Goal: Task Accomplishment & Management: Complete application form

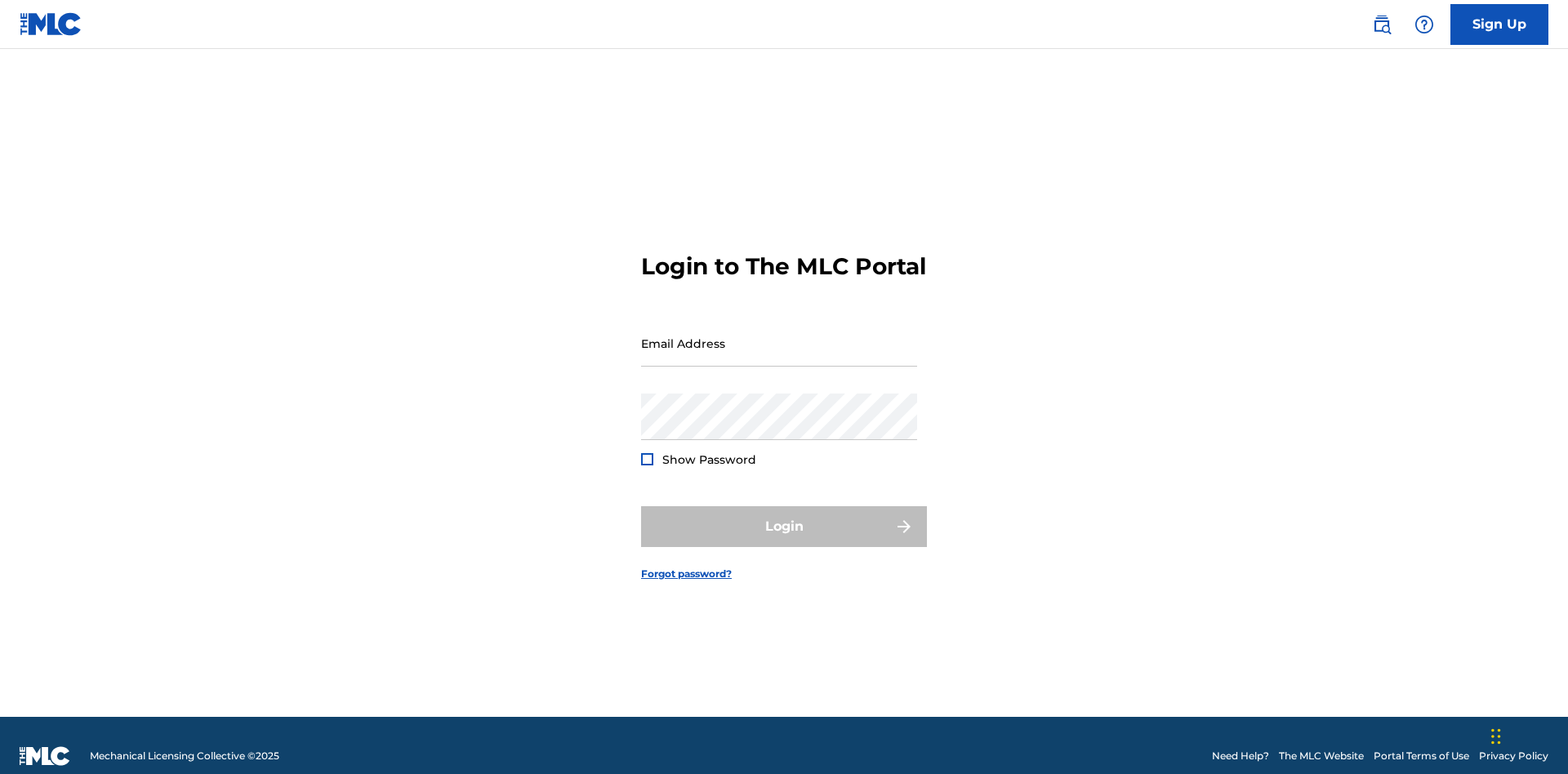
scroll to position [21, 0]
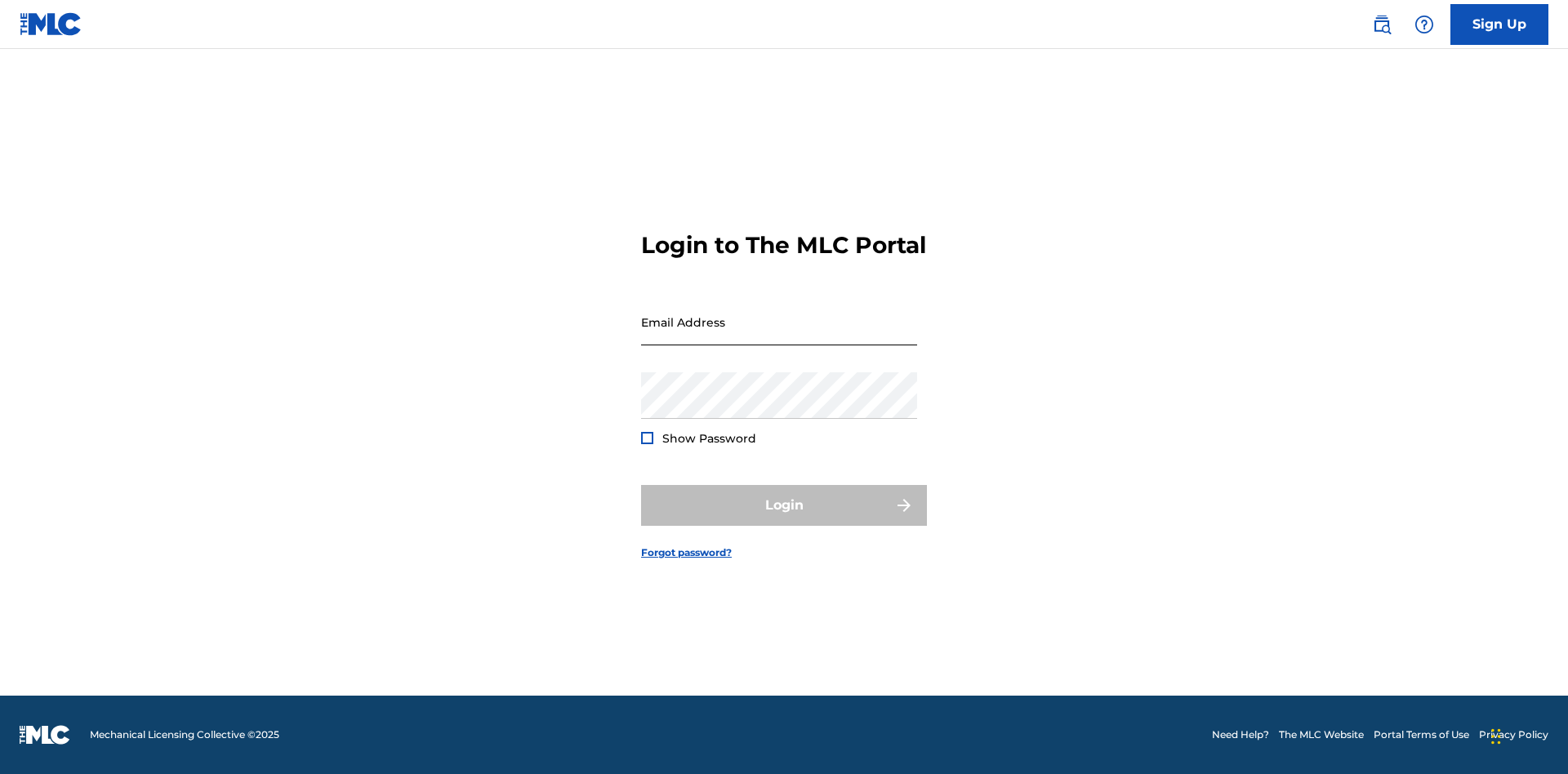
click at [779, 335] on input "Email Address" at bounding box center [778, 322] width 276 height 46
type input "[EMAIL_ADDRESS][DOMAIN_NAME]"
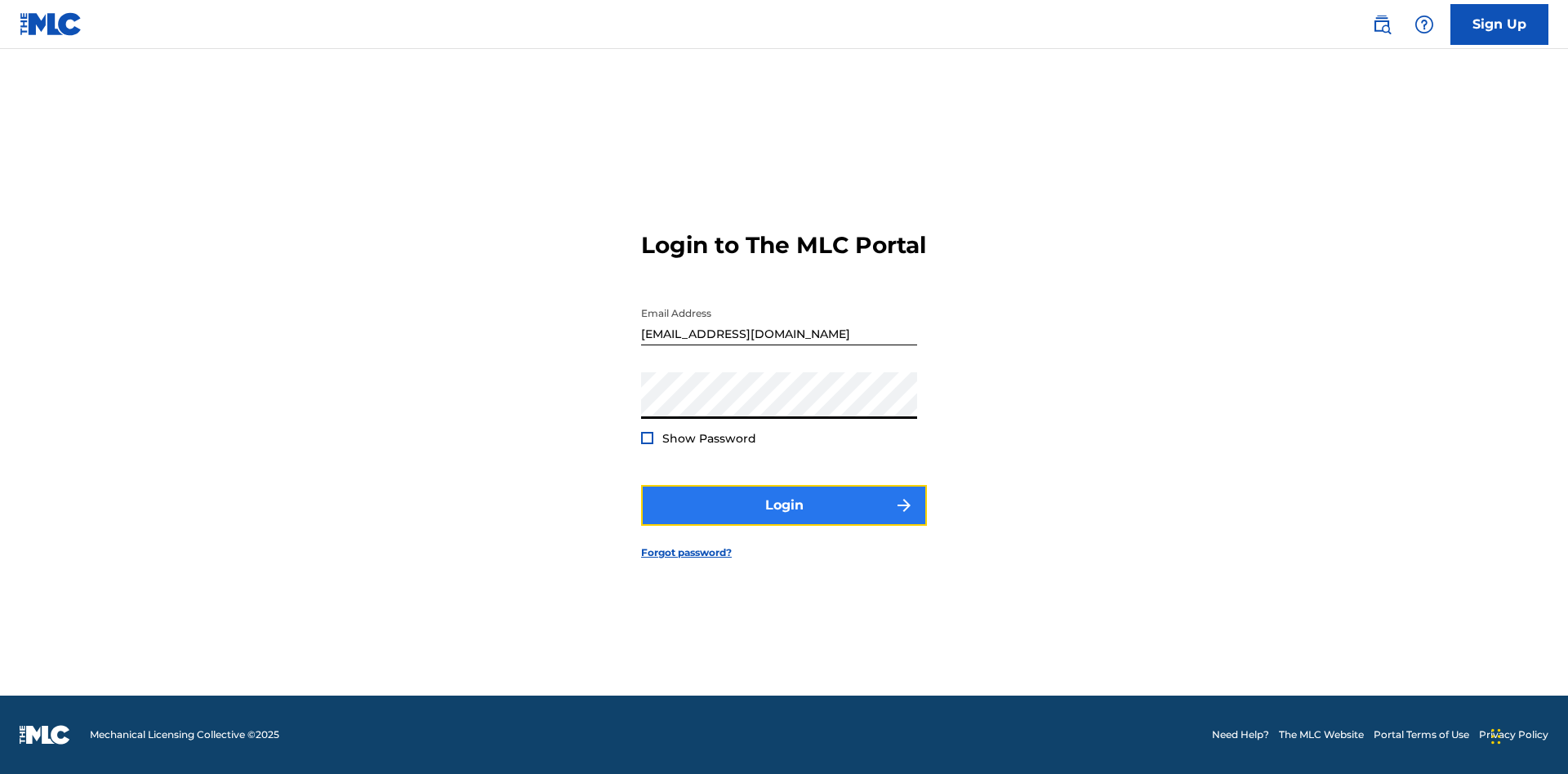
click at [784, 520] on button "Login" at bounding box center [784, 505] width 286 height 41
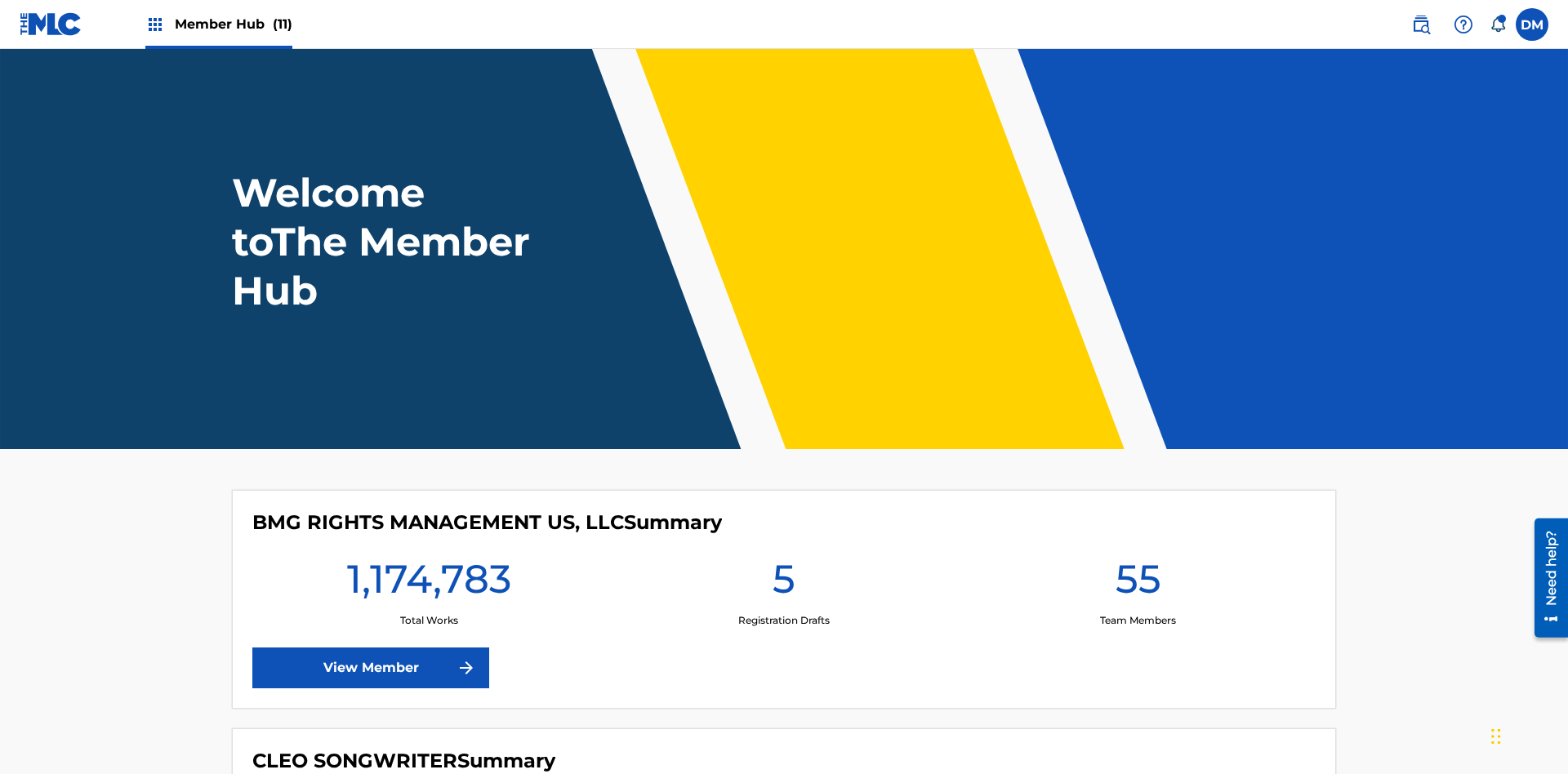
click at [233, 24] on span "Member Hub (11)" at bounding box center [233, 24] width 117 height 19
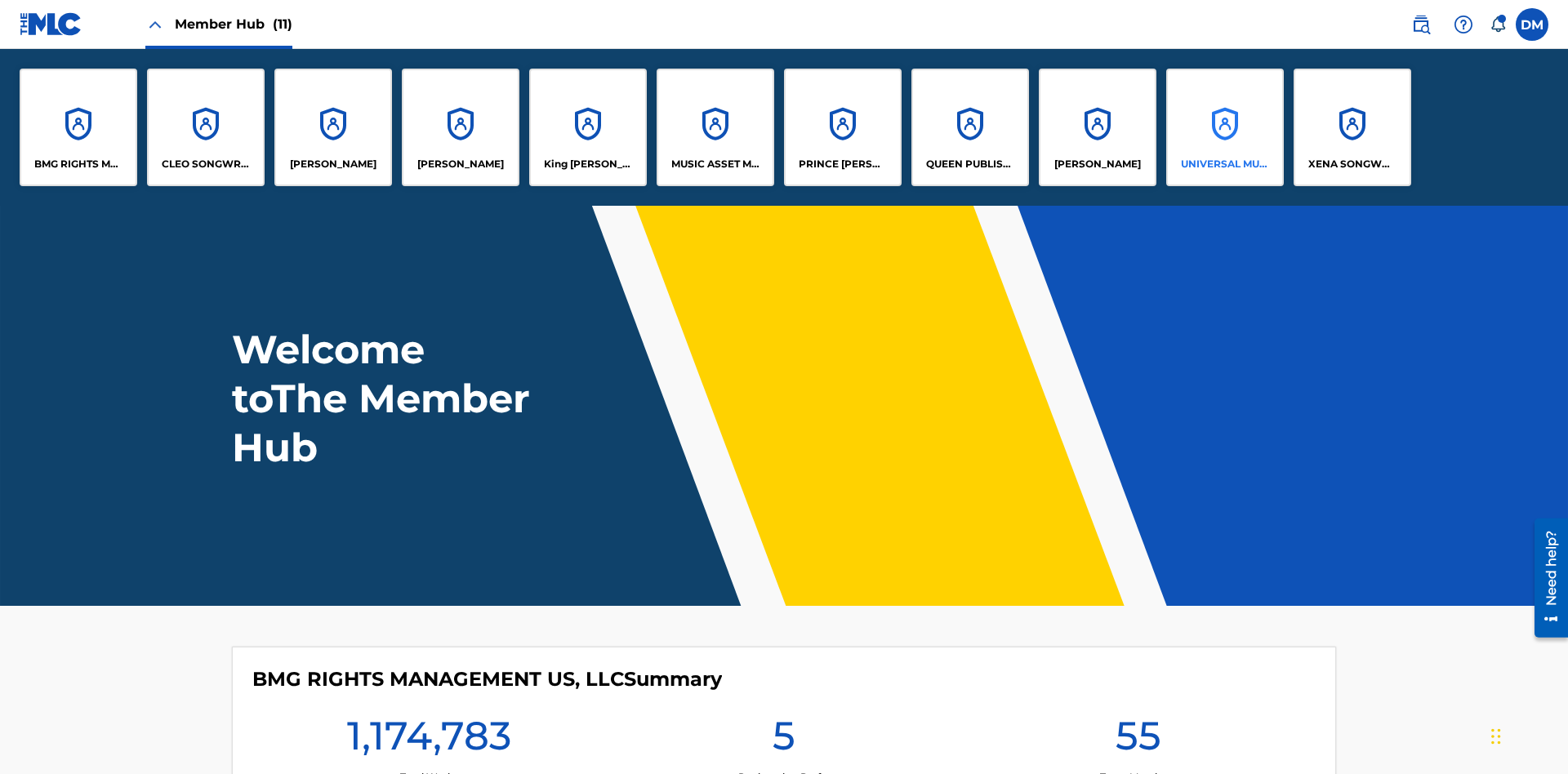
click at [1224, 164] on p "UNIVERSAL MUSIC PUB GROUP" at bounding box center [1225, 163] width 89 height 14
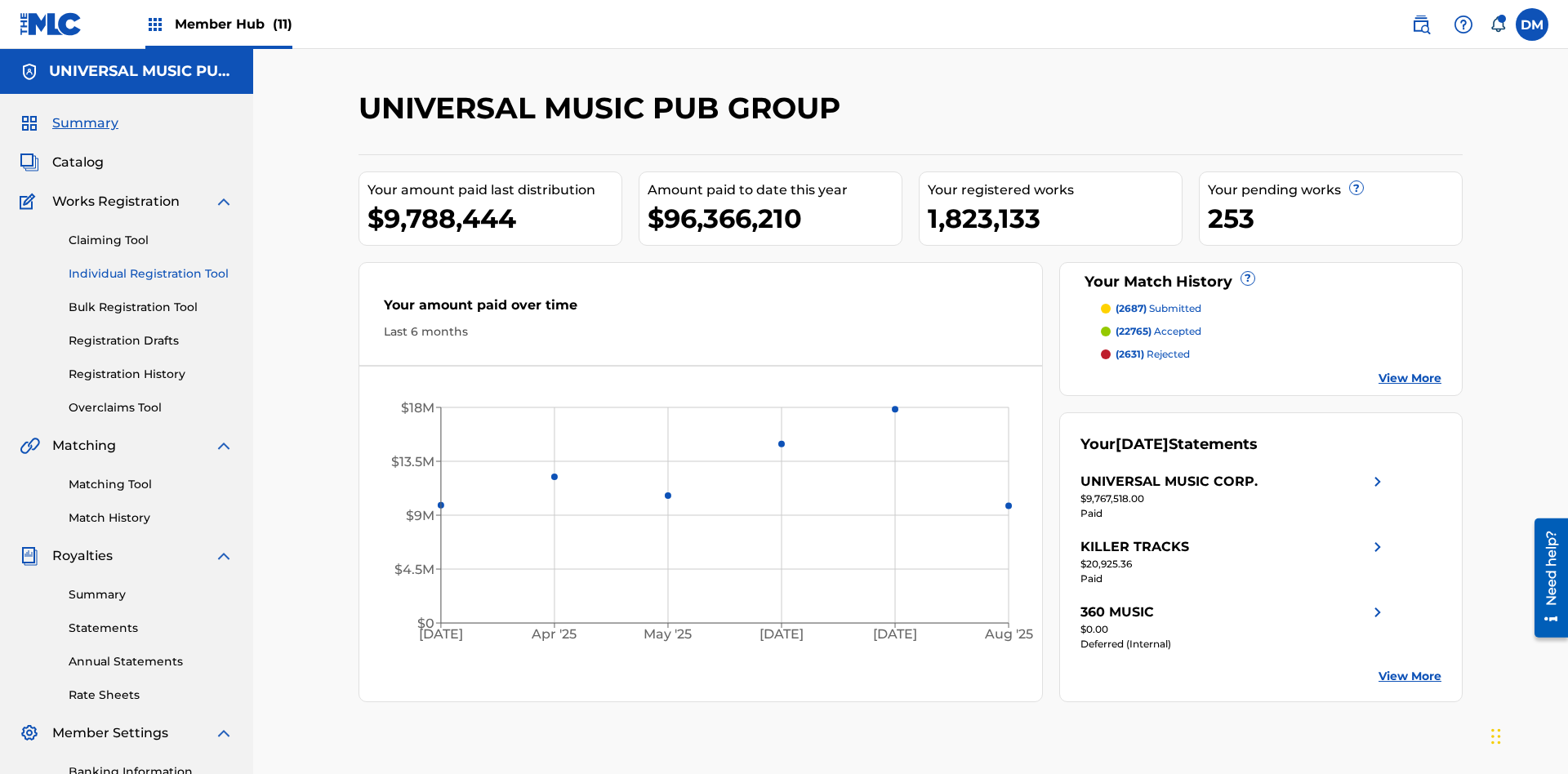
click at [151, 265] on link "Individual Registration Tool" at bounding box center [151, 274] width 165 height 17
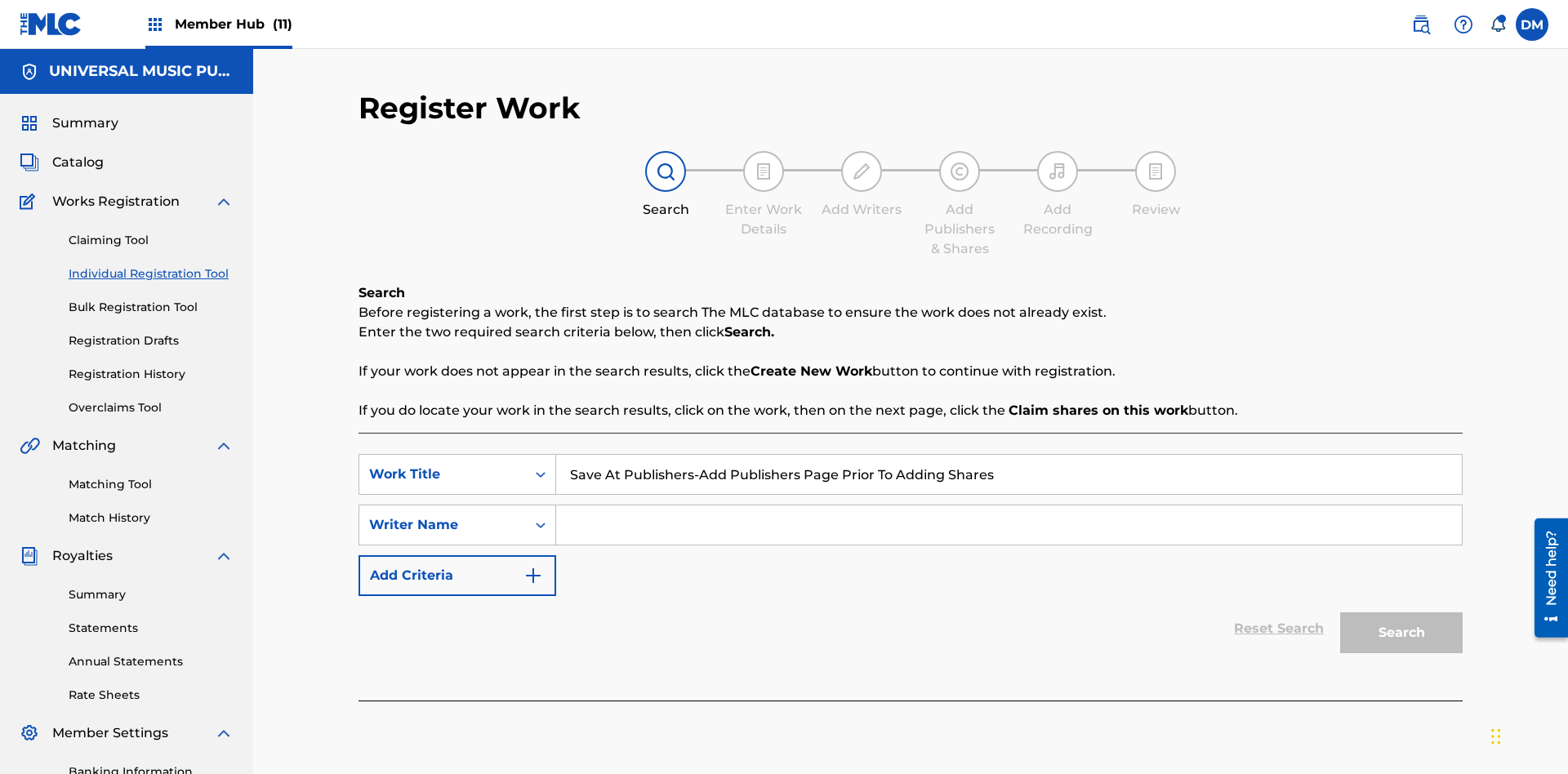
type input "Save At Publishers-Add Publishers Page Prior To Adding Shares"
click at [1009, 505] on input "Search Form" at bounding box center [1009, 524] width 906 height 39
type input "QWERTYUIOP"
click at [1402, 613] on button "Search" at bounding box center [1402, 633] width 123 height 41
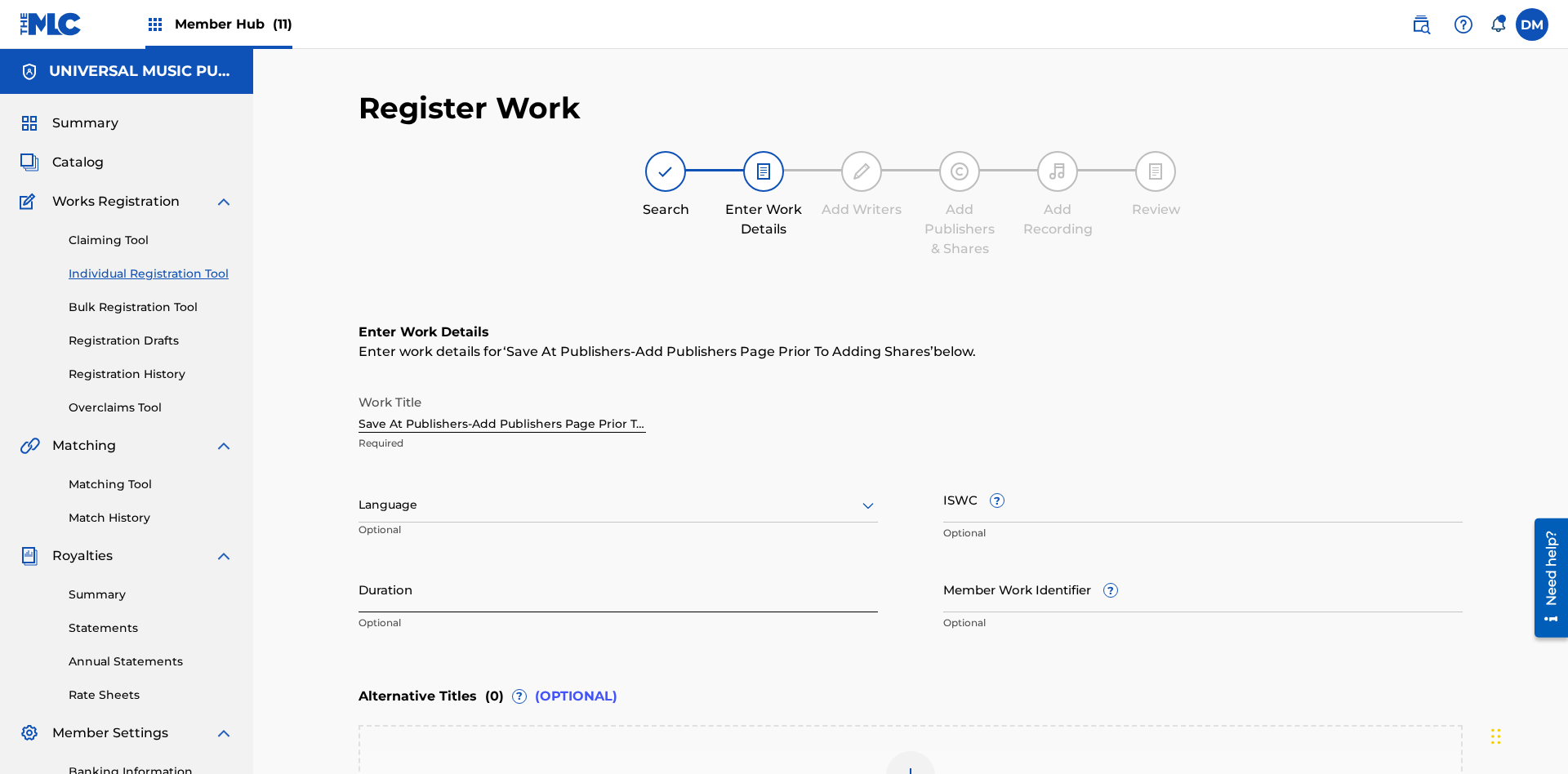
click at [618, 566] on input "Duration" at bounding box center [618, 589] width 520 height 46
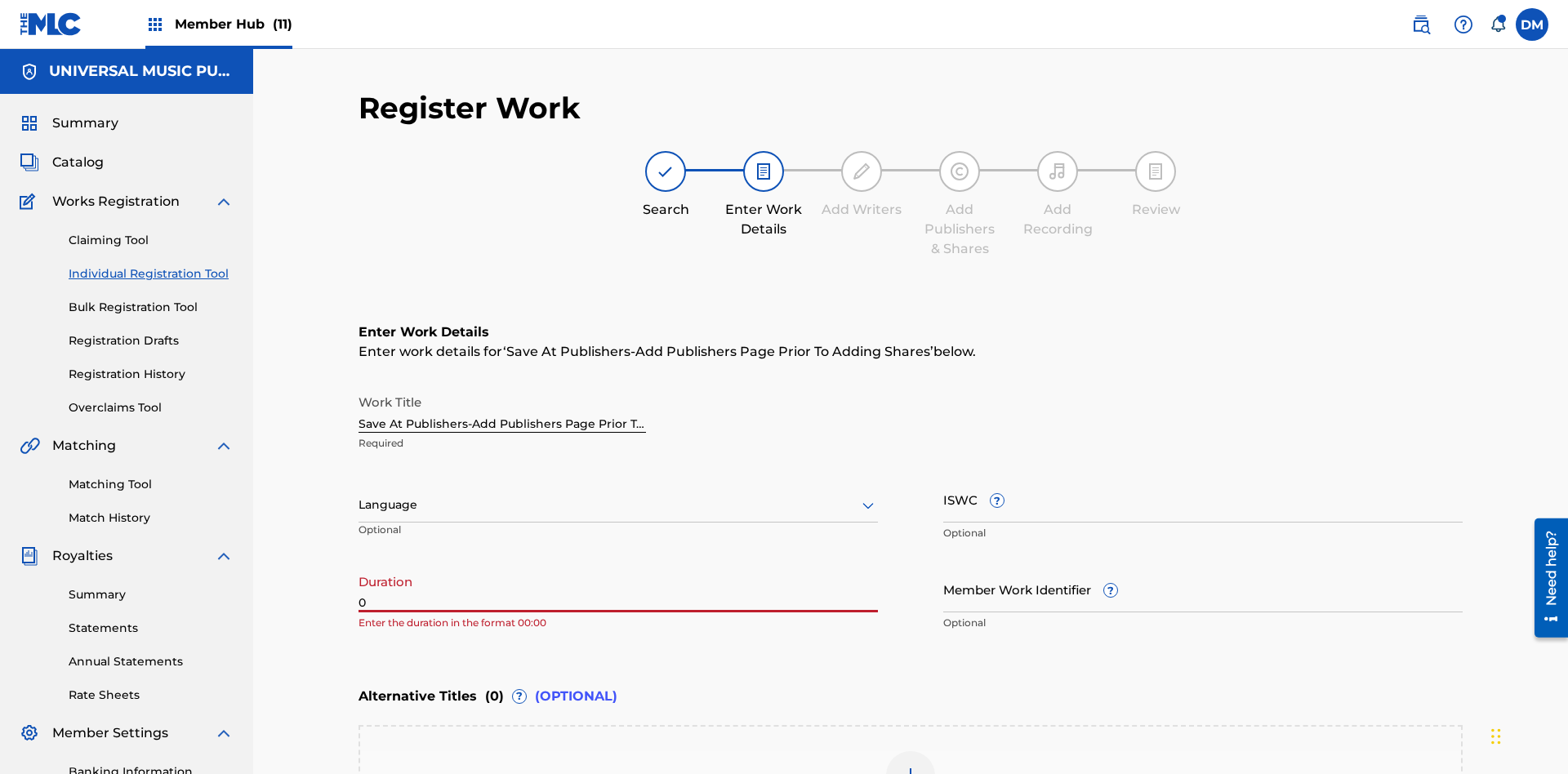
click at [618, 566] on input "0" at bounding box center [618, 589] width 520 height 46
type input "00:00"
click at [869, 496] on icon at bounding box center [868, 505] width 19 height 19
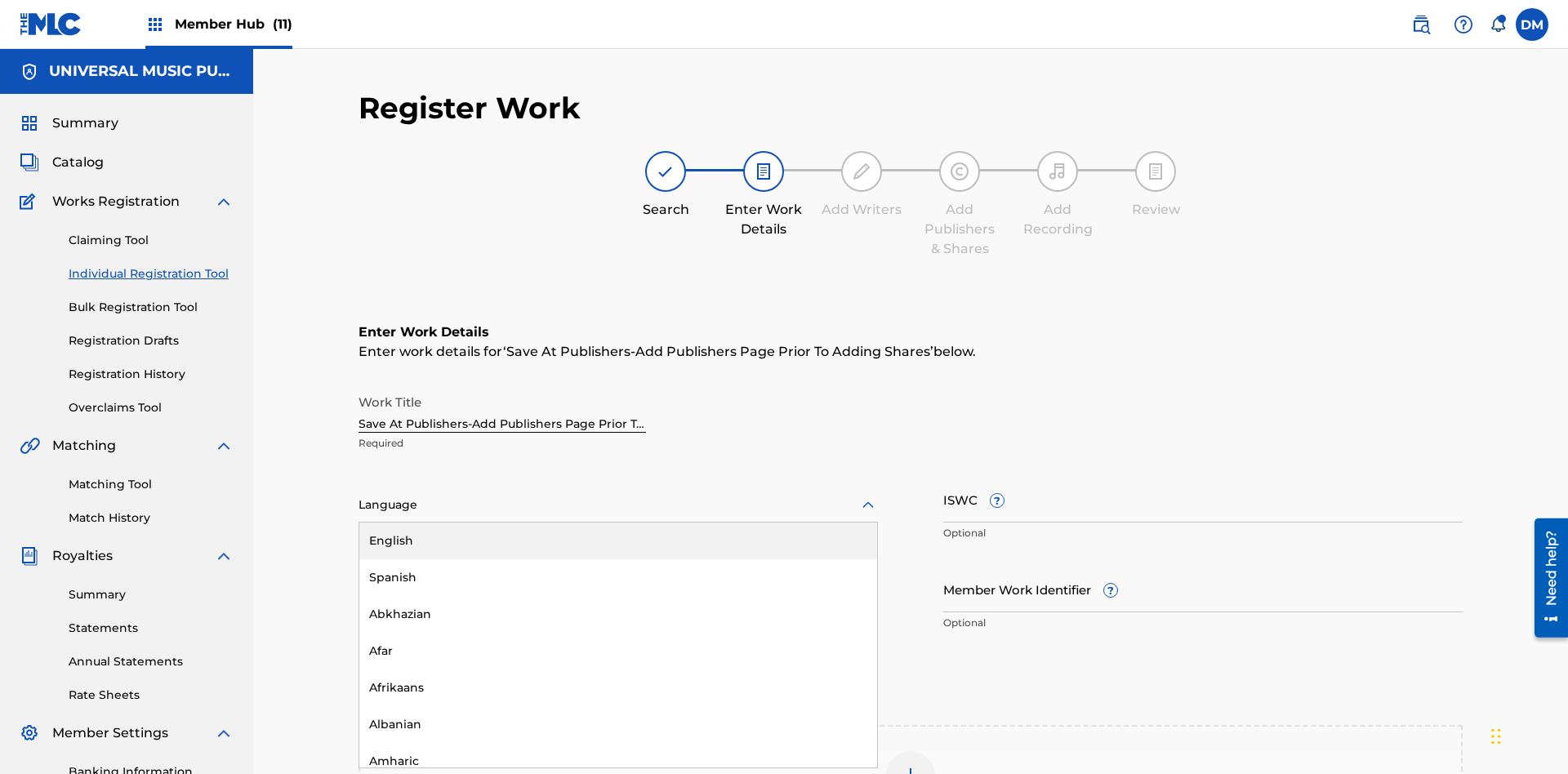
click at [618, 633] on div "Afar" at bounding box center [618, 651] width 518 height 36
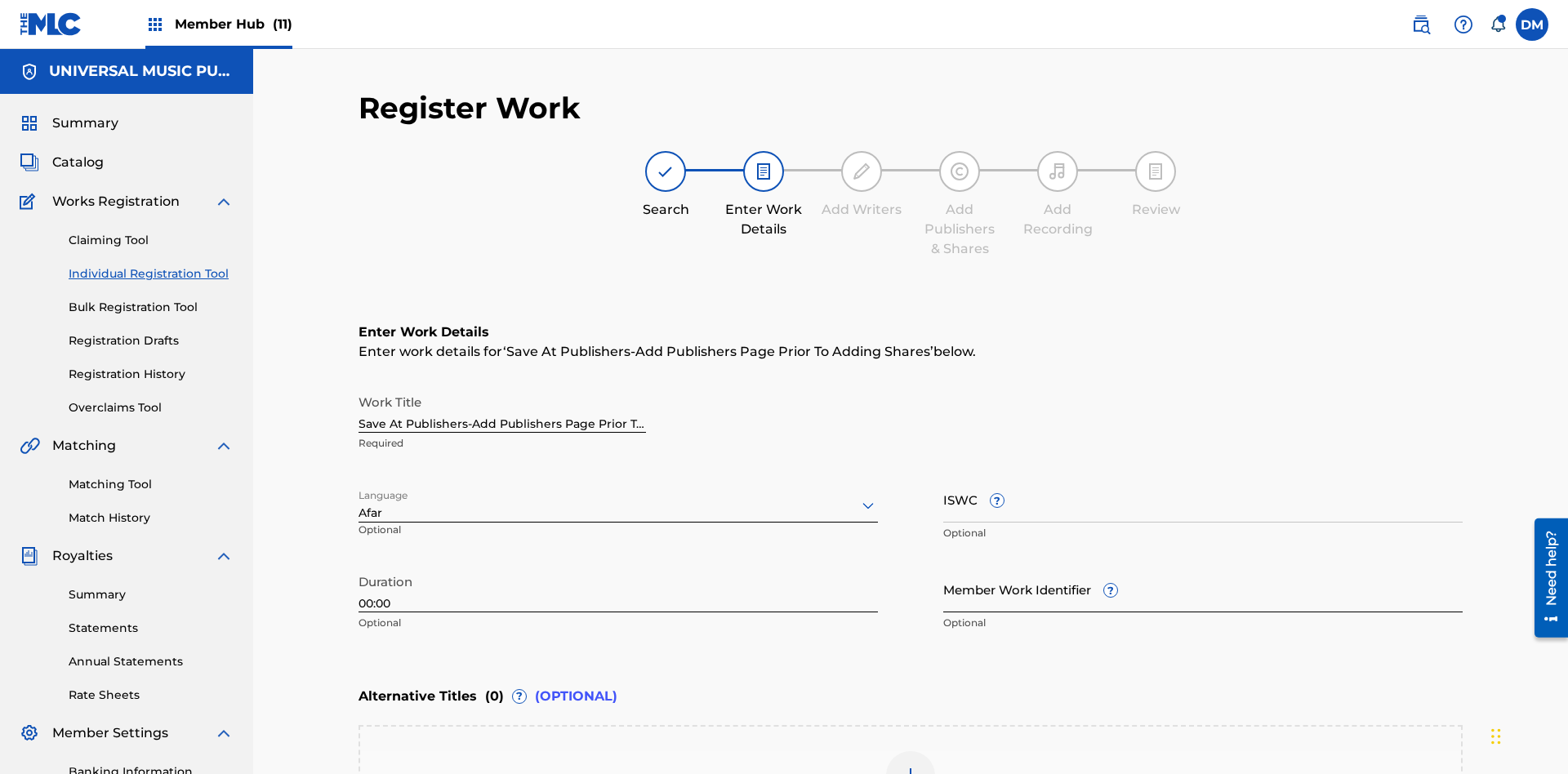
click at [1203, 566] on input "Member Work Identifier ?" at bounding box center [1203, 589] width 520 height 46
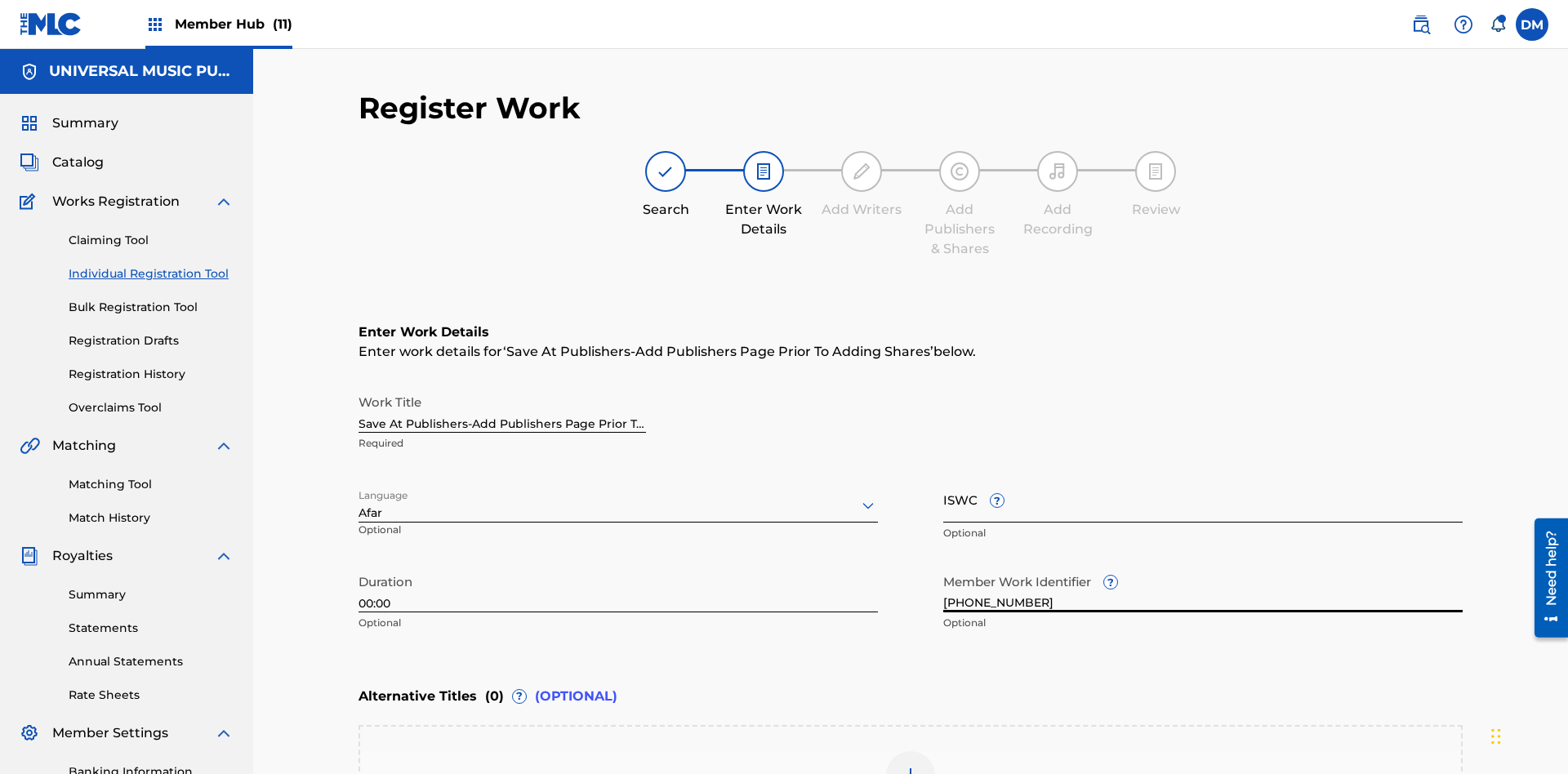
type input "[PHONE_NUMBER]"
click at [1203, 476] on input "ISWC ?" at bounding box center [1203, 499] width 520 height 46
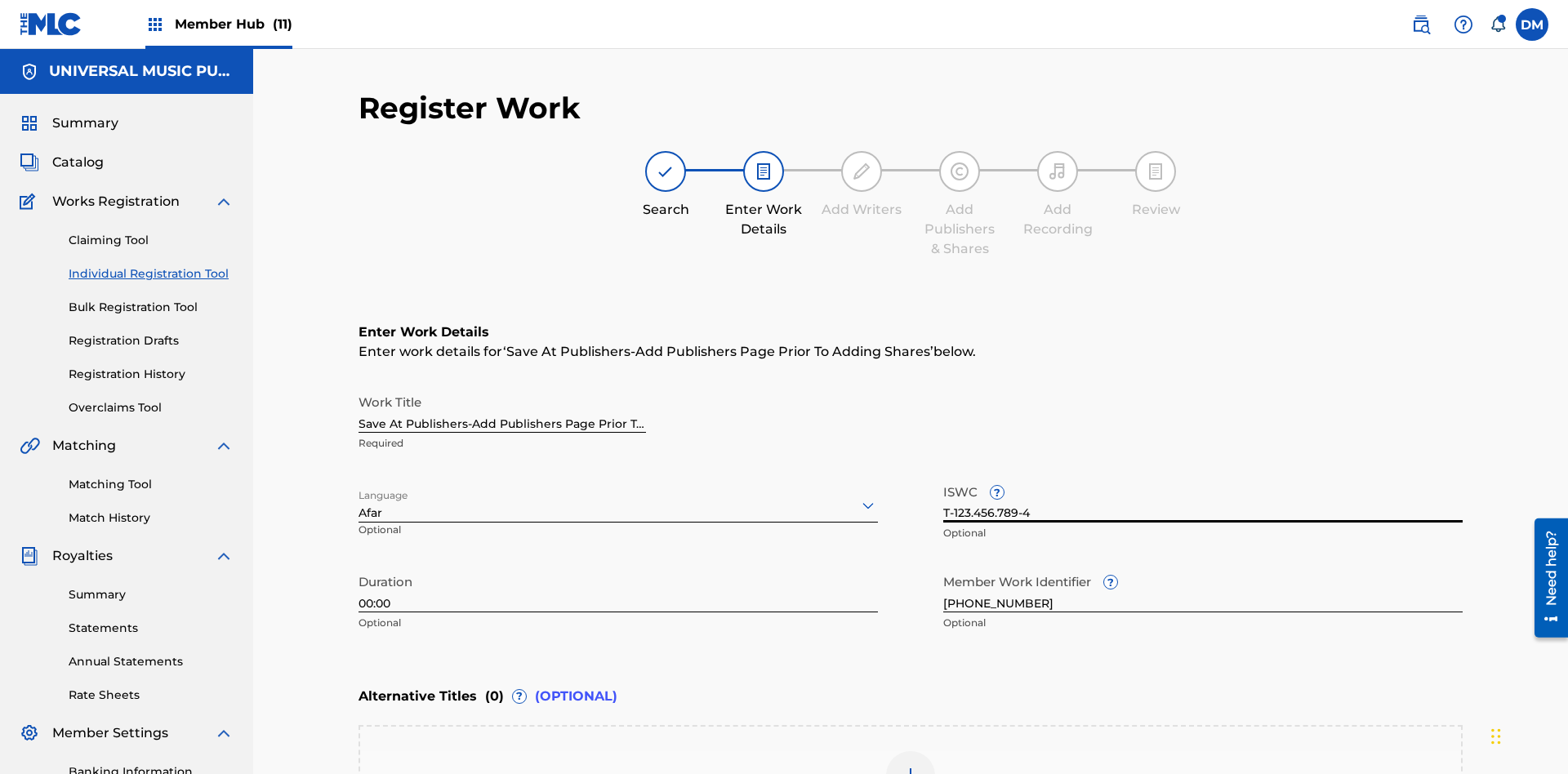
type input "T-123.456.789-4"
click at [911, 765] on img at bounding box center [911, 775] width 19 height 19
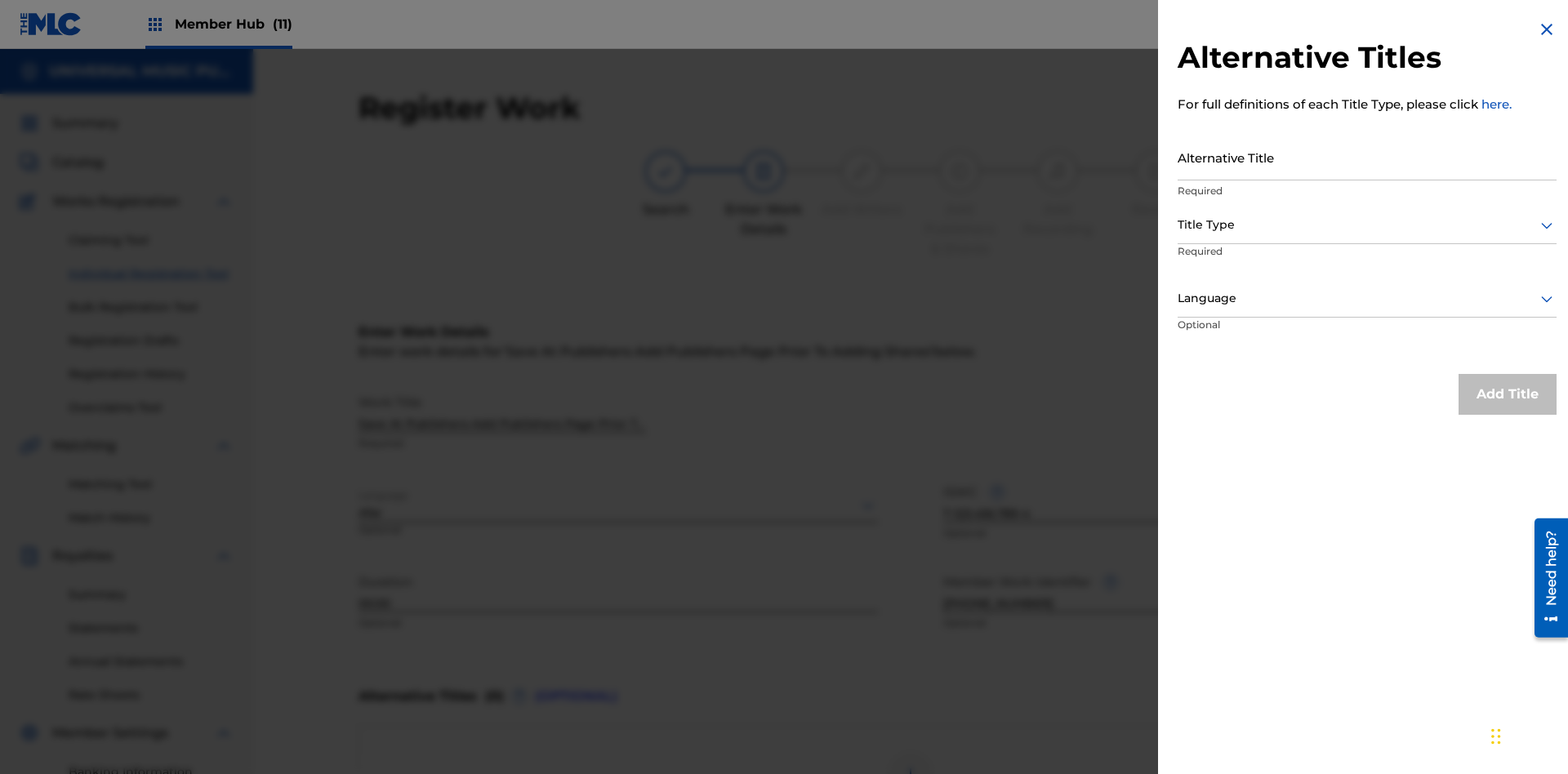
click at [1367, 157] on input "Alternative Title" at bounding box center [1367, 157] width 379 height 46
type input "Alt Title"
click at [1367, 225] on div at bounding box center [1367, 225] width 379 height 20
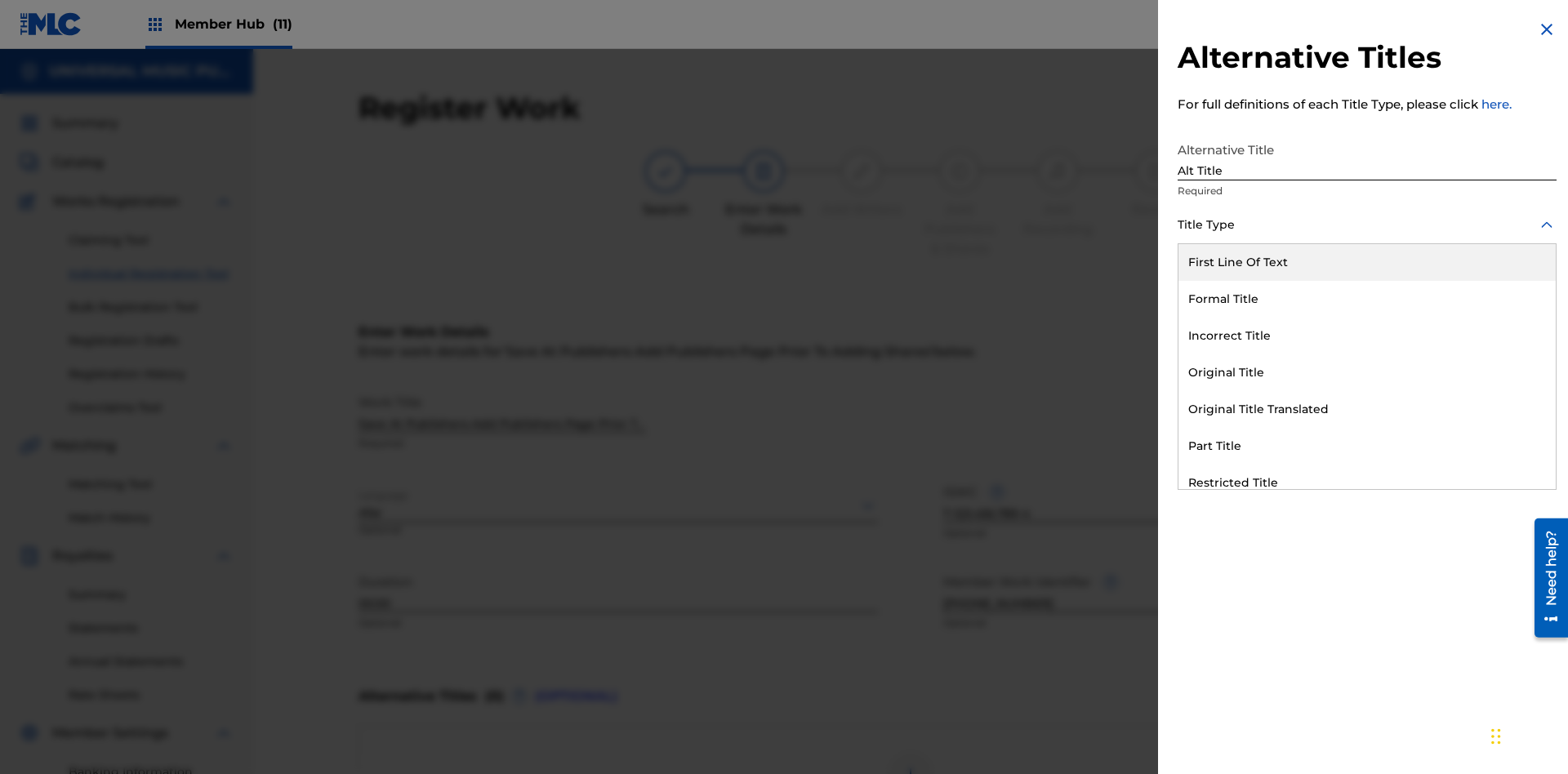
click at [1367, 373] on div "Original Title" at bounding box center [1367, 373] width 378 height 36
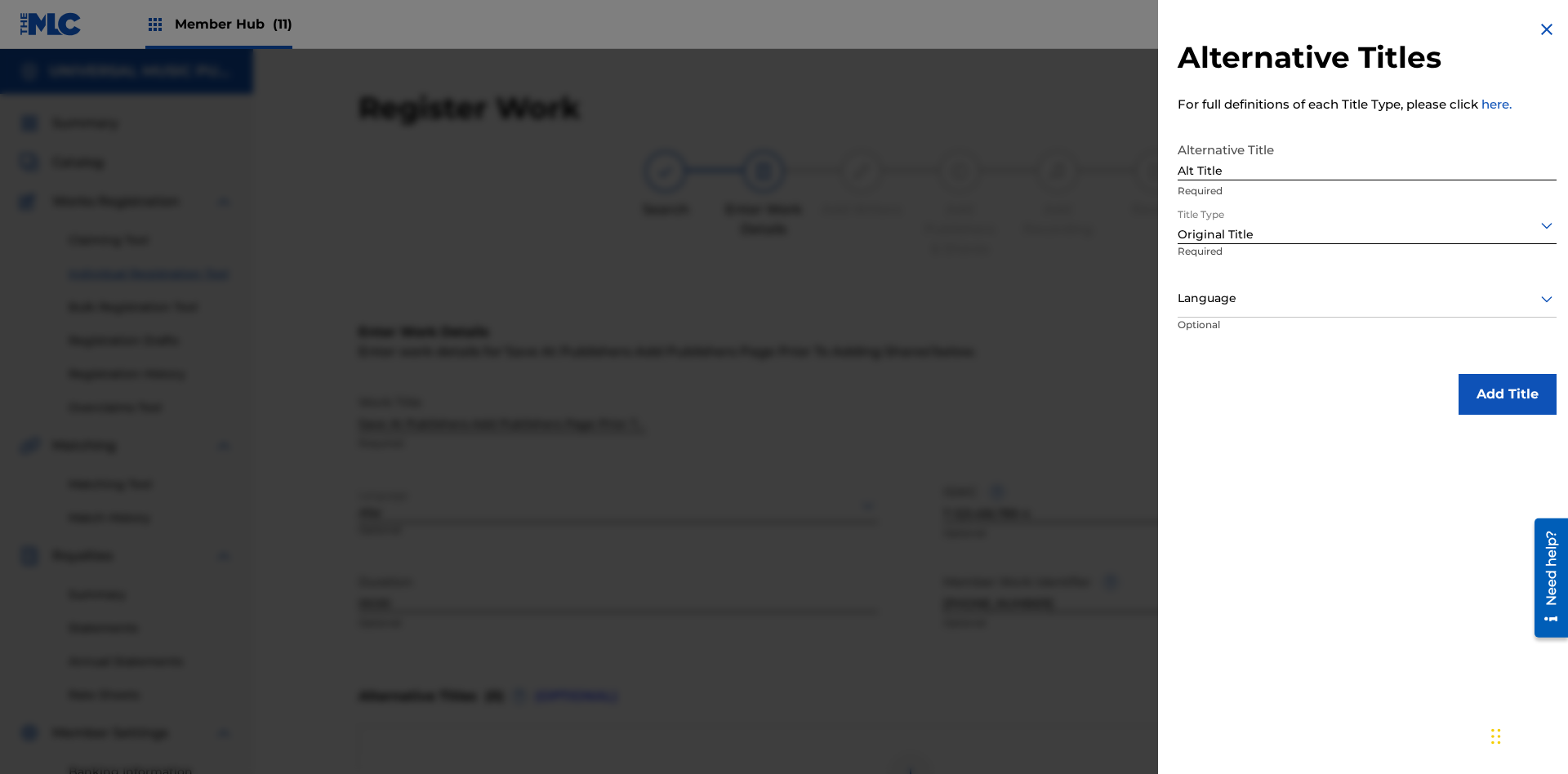
scroll to position [249, 0]
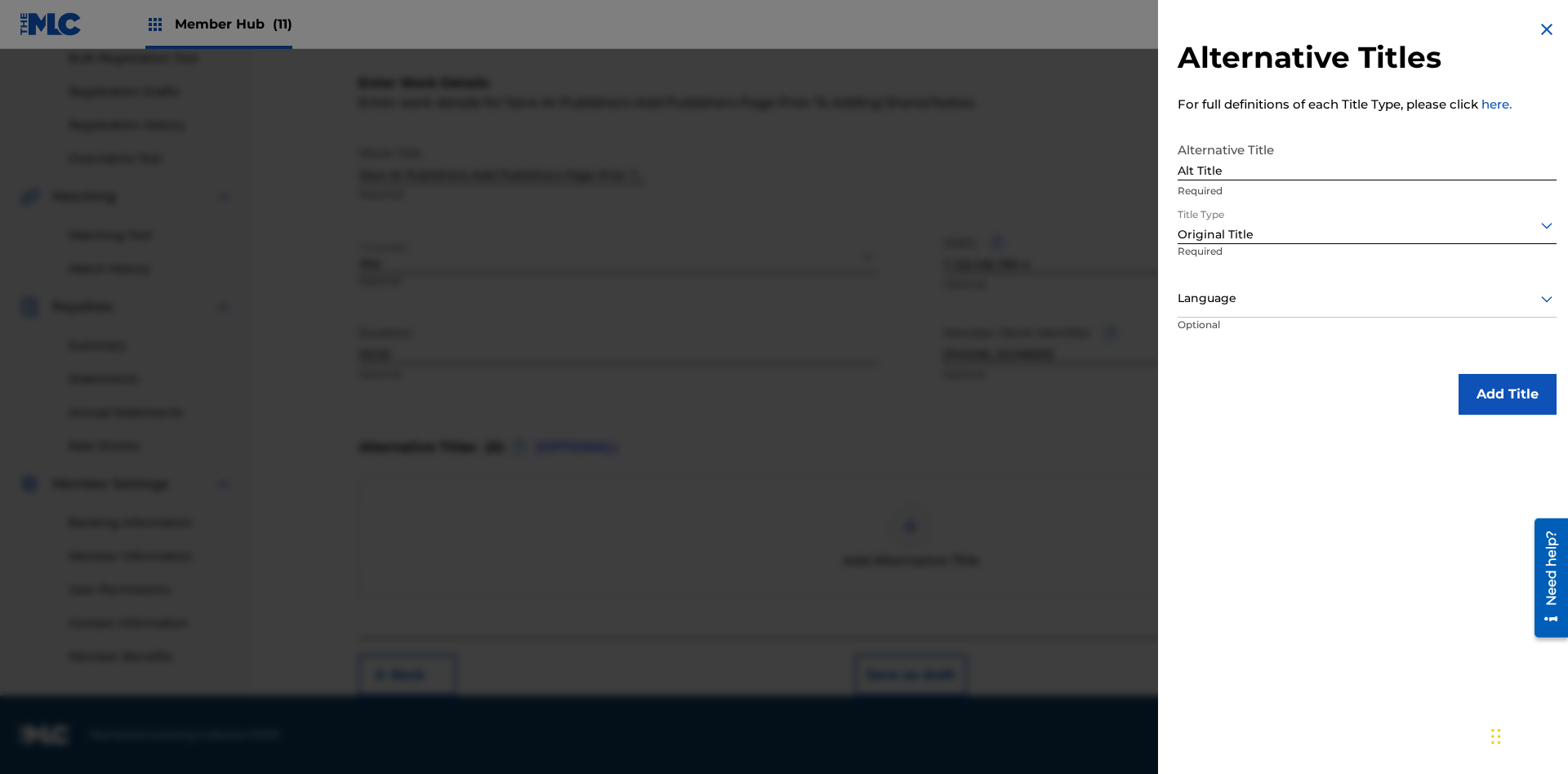
click at [1367, 298] on div at bounding box center [1367, 298] width 379 height 20
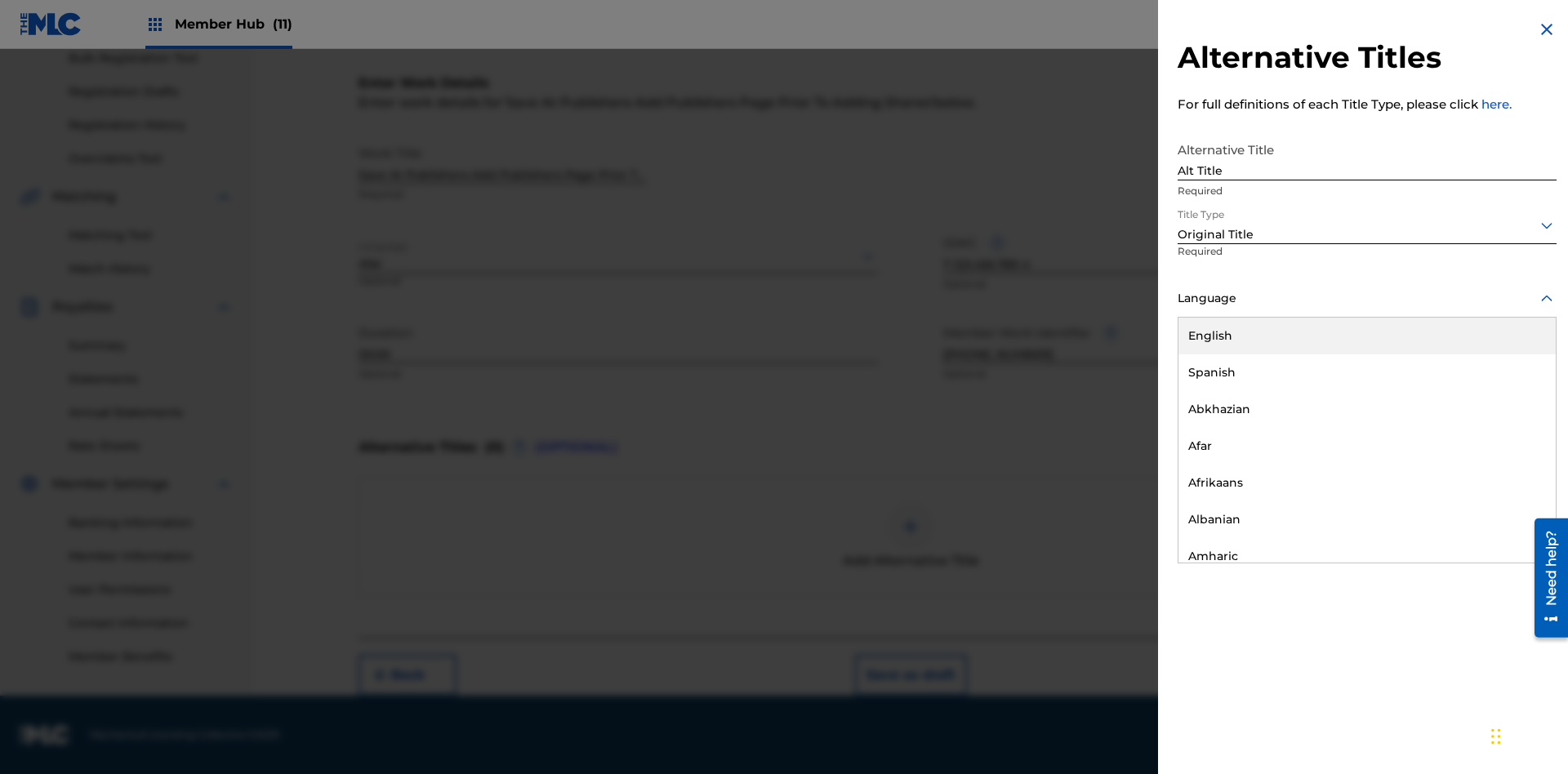
click at [1507, 394] on button "Add Title" at bounding box center [1507, 394] width 98 height 41
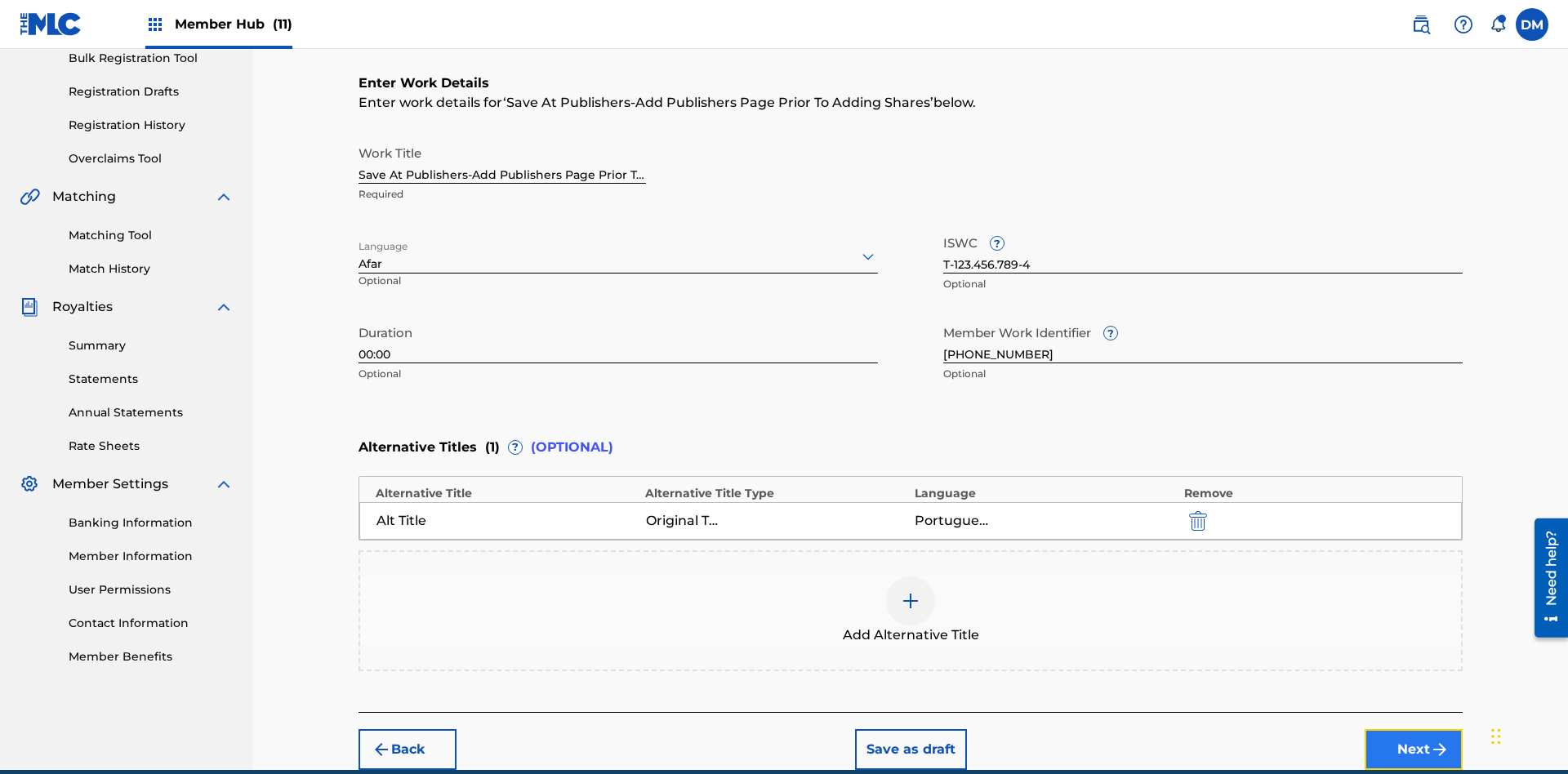
click at [1413, 729] on button "Next" at bounding box center [1413, 749] width 98 height 41
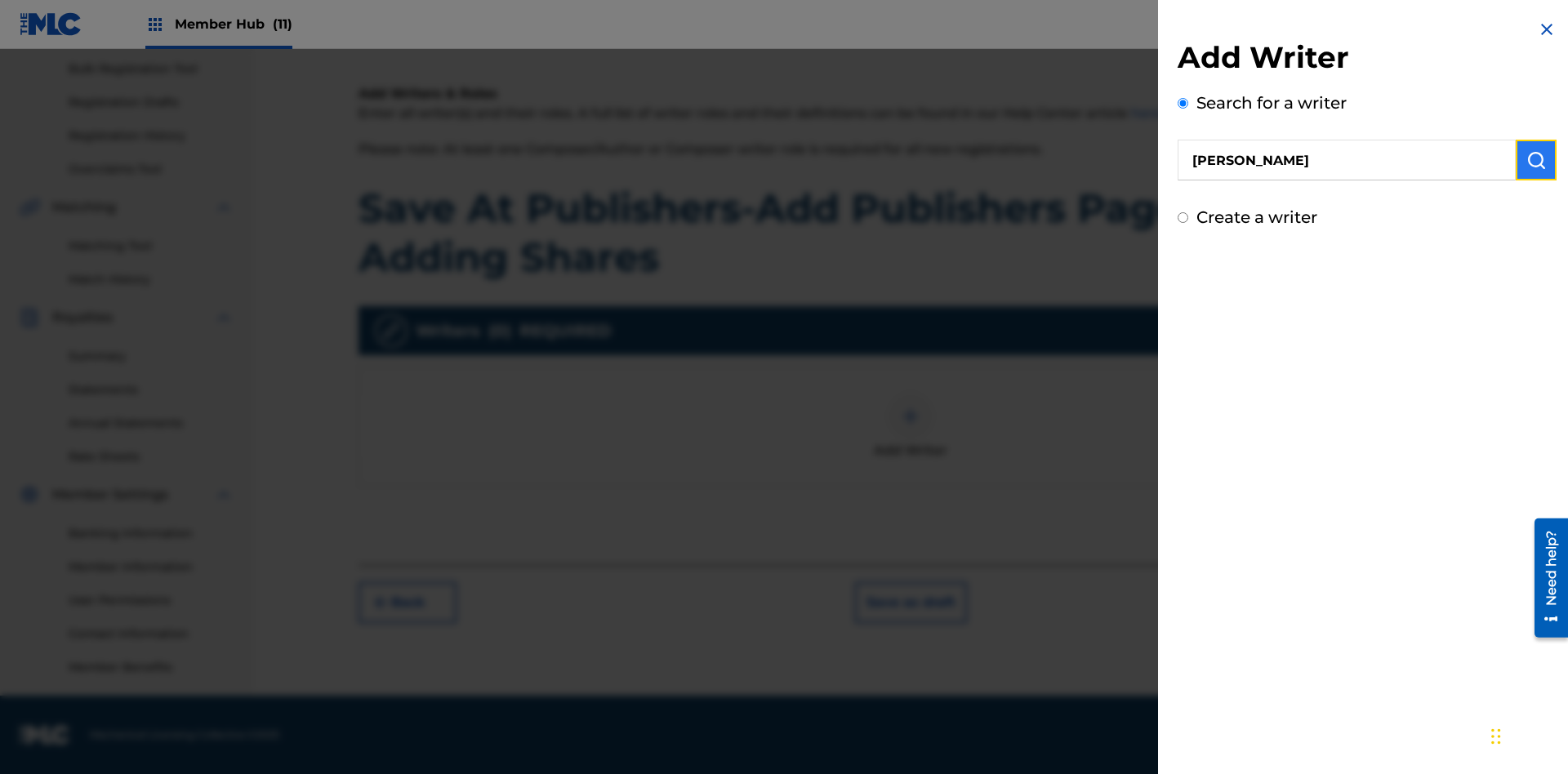
click at [1536, 160] on img "submit" at bounding box center [1536, 159] width 19 height 19
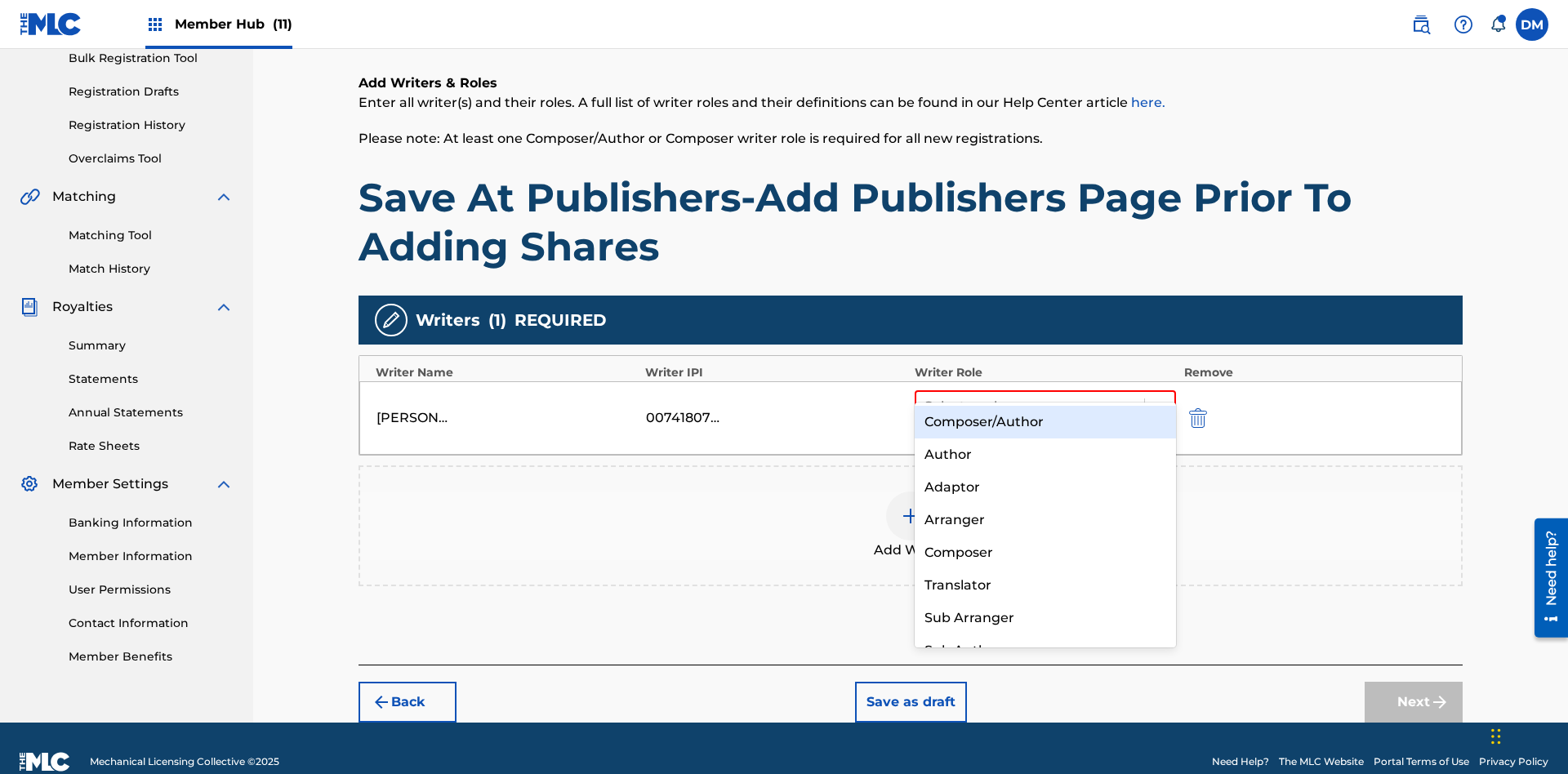
click at [1044, 552] on div "Composer" at bounding box center [1045, 552] width 261 height 33
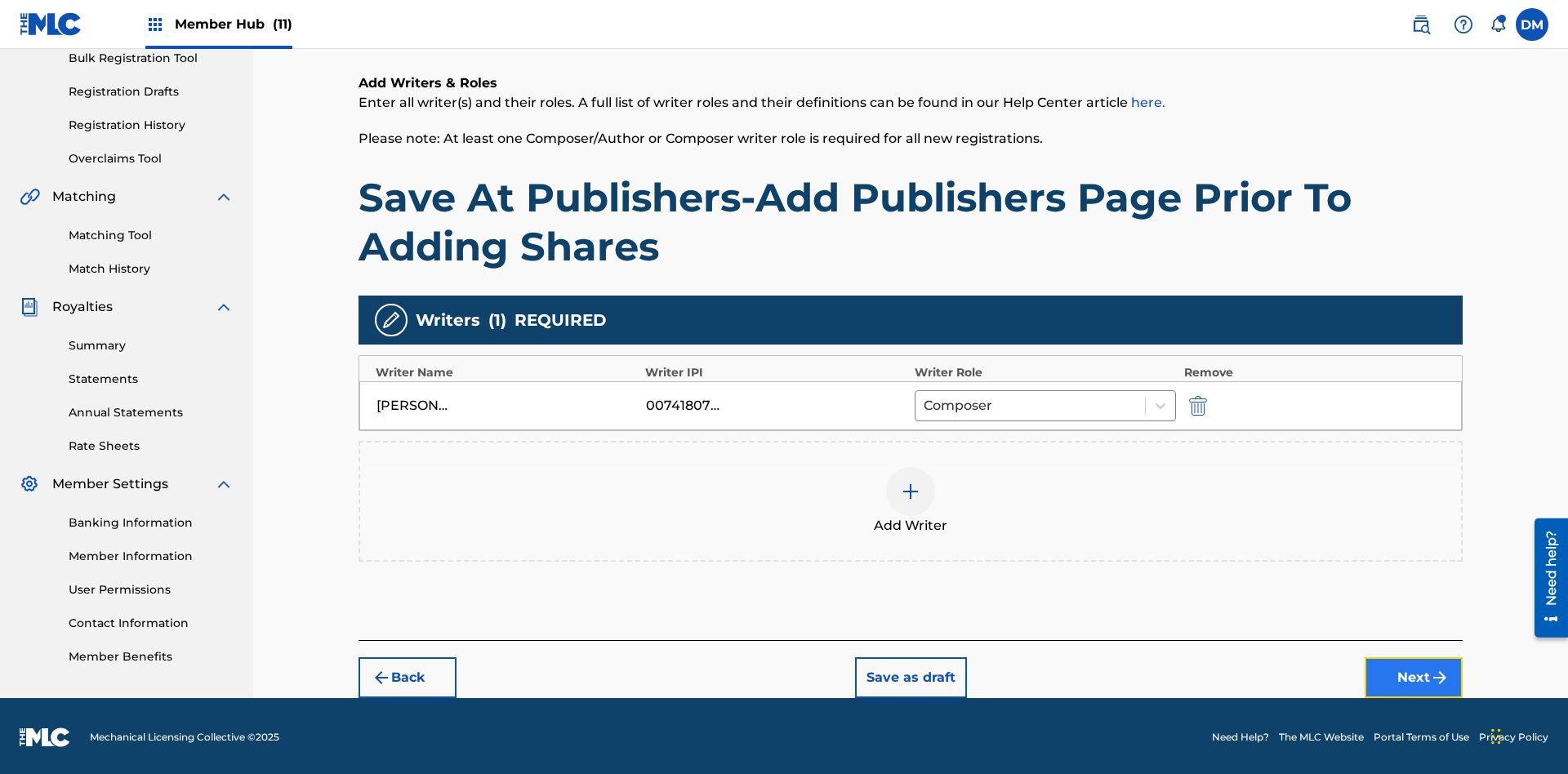
click at [1413, 675] on button "Next" at bounding box center [1413, 677] width 98 height 41
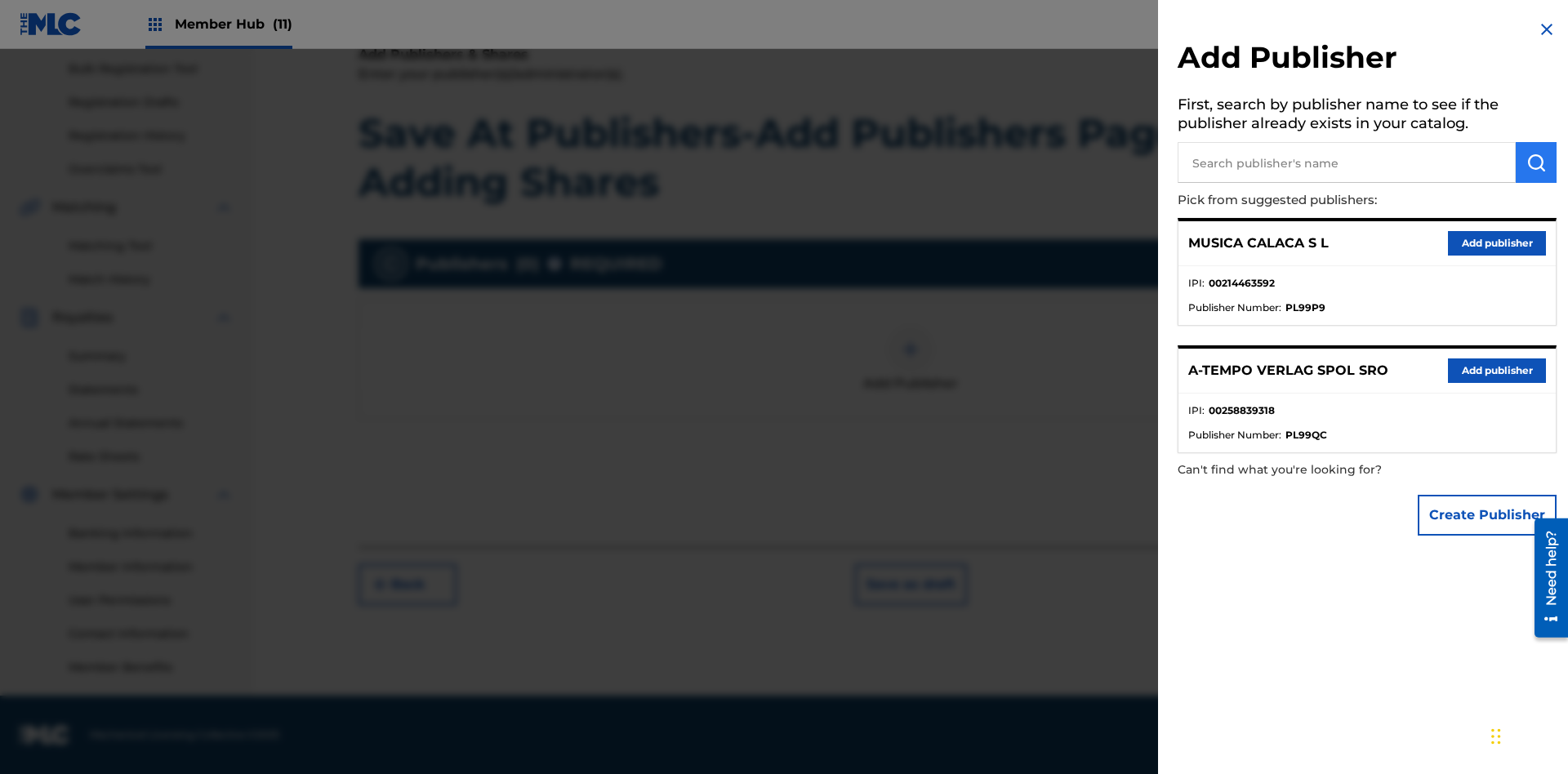
click at [1347, 162] on input "text" at bounding box center [1347, 162] width 338 height 41
type input "Test2025.09.24.04.40.54"
click at [1536, 162] on img "submit" at bounding box center [1536, 162] width 19 height 19
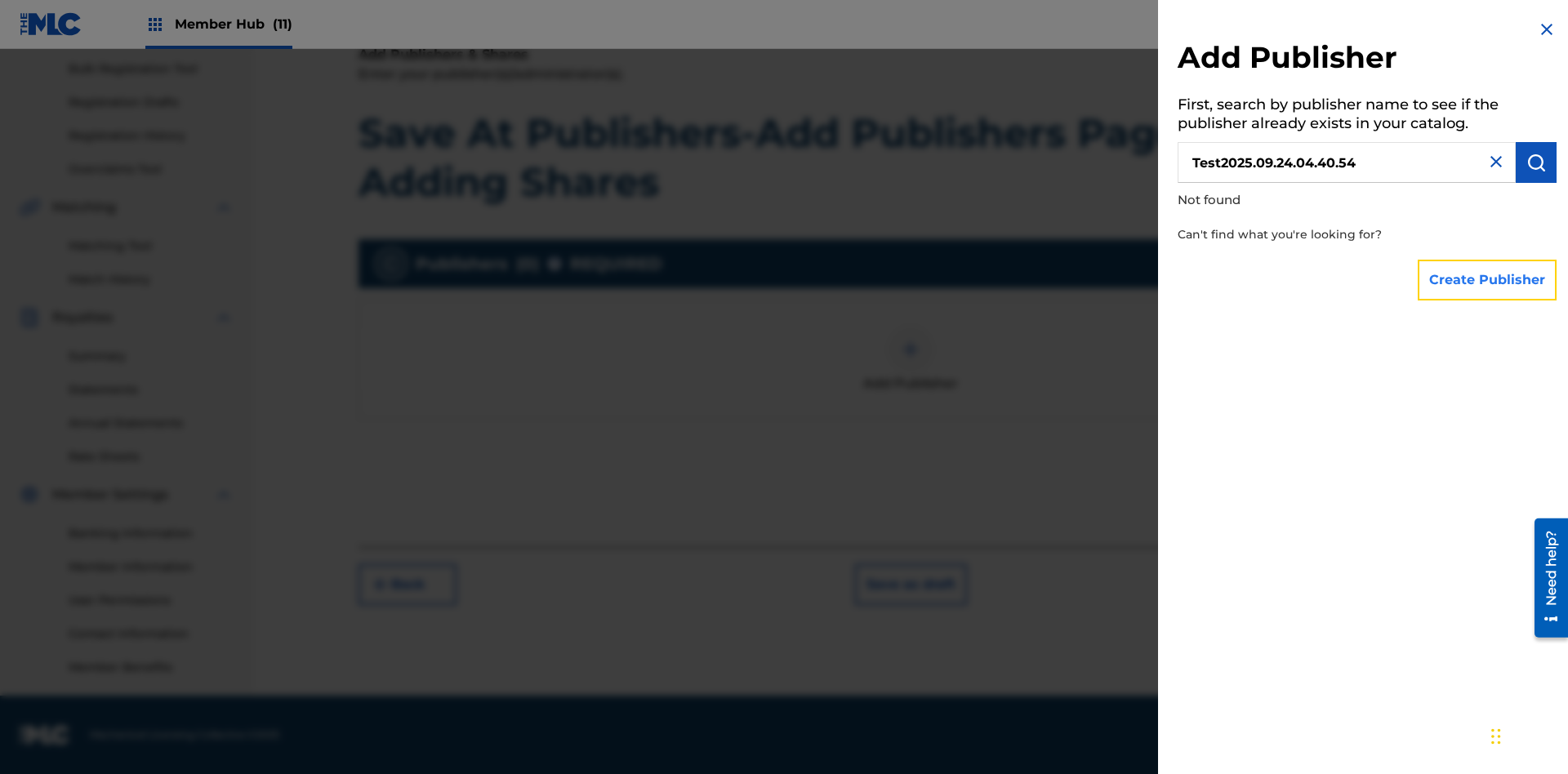
click at [1488, 279] on button "Create Publisher" at bounding box center [1487, 279] width 139 height 41
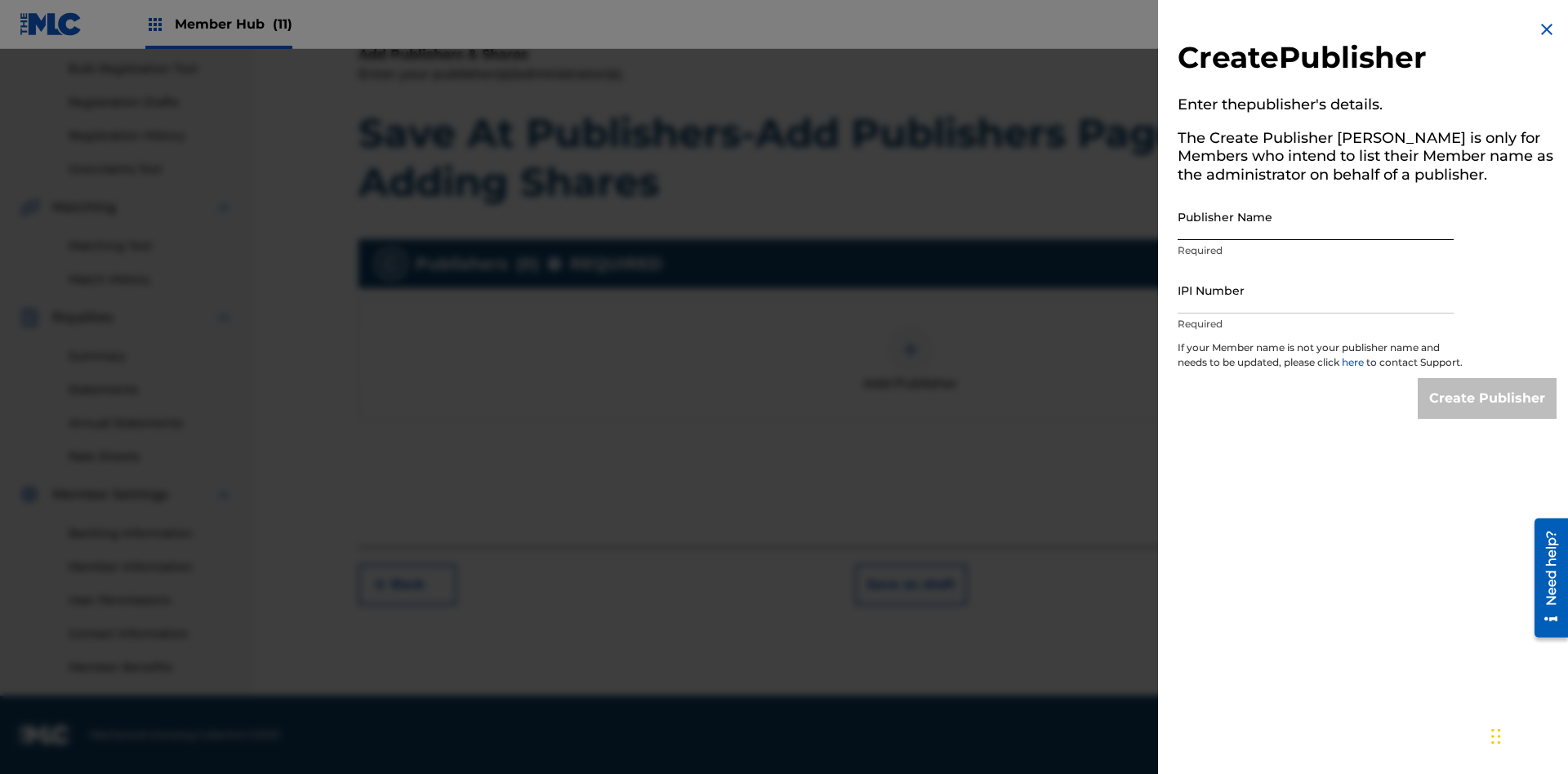
click at [1315, 216] on input "Publisher Name" at bounding box center [1315, 216] width 276 height 46
click at [1315, 290] on input "IPI Number" at bounding box center [1315, 290] width 276 height 46
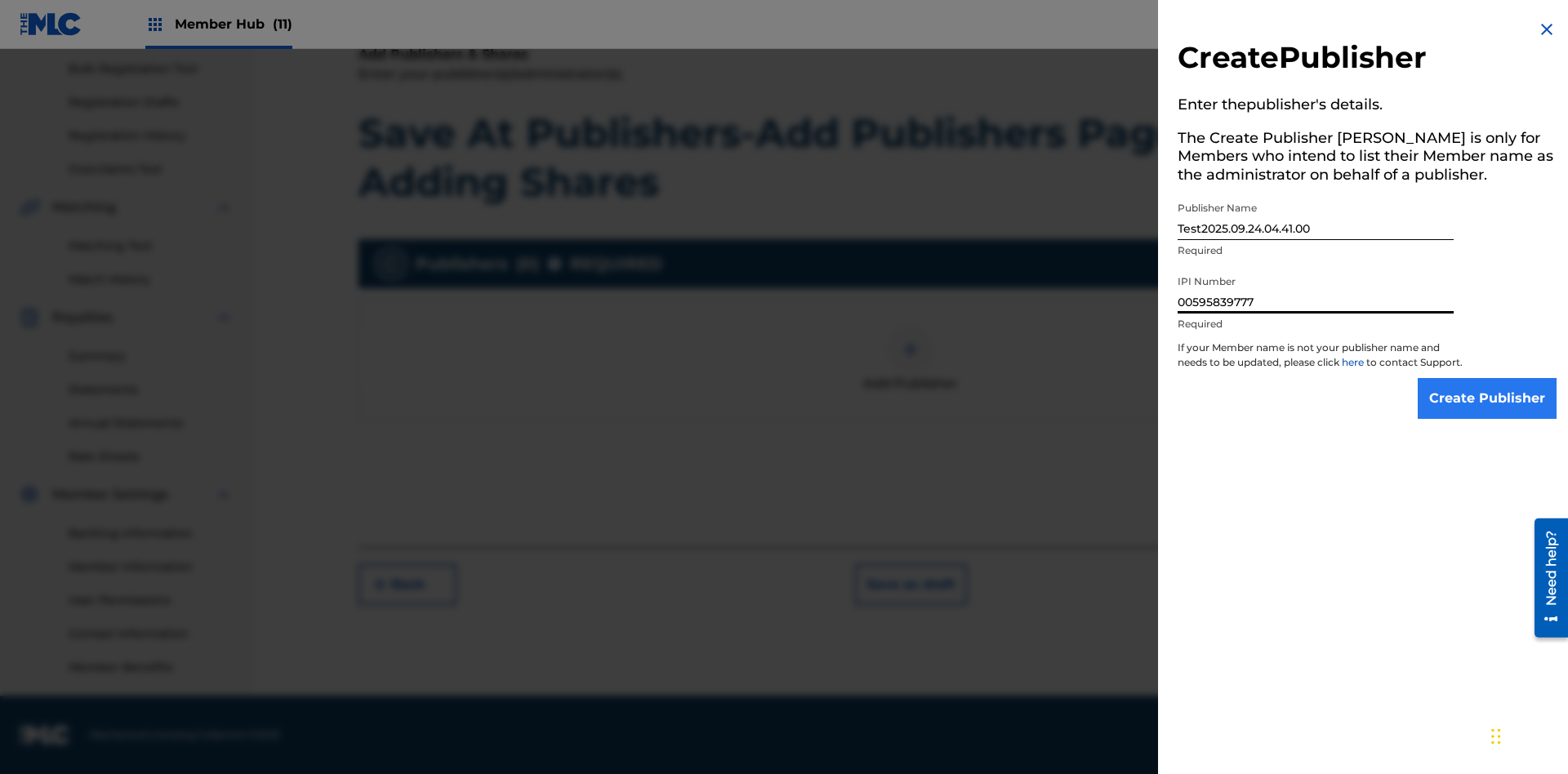
click at [1488, 413] on input "Create Publisher" at bounding box center [1487, 399] width 139 height 41
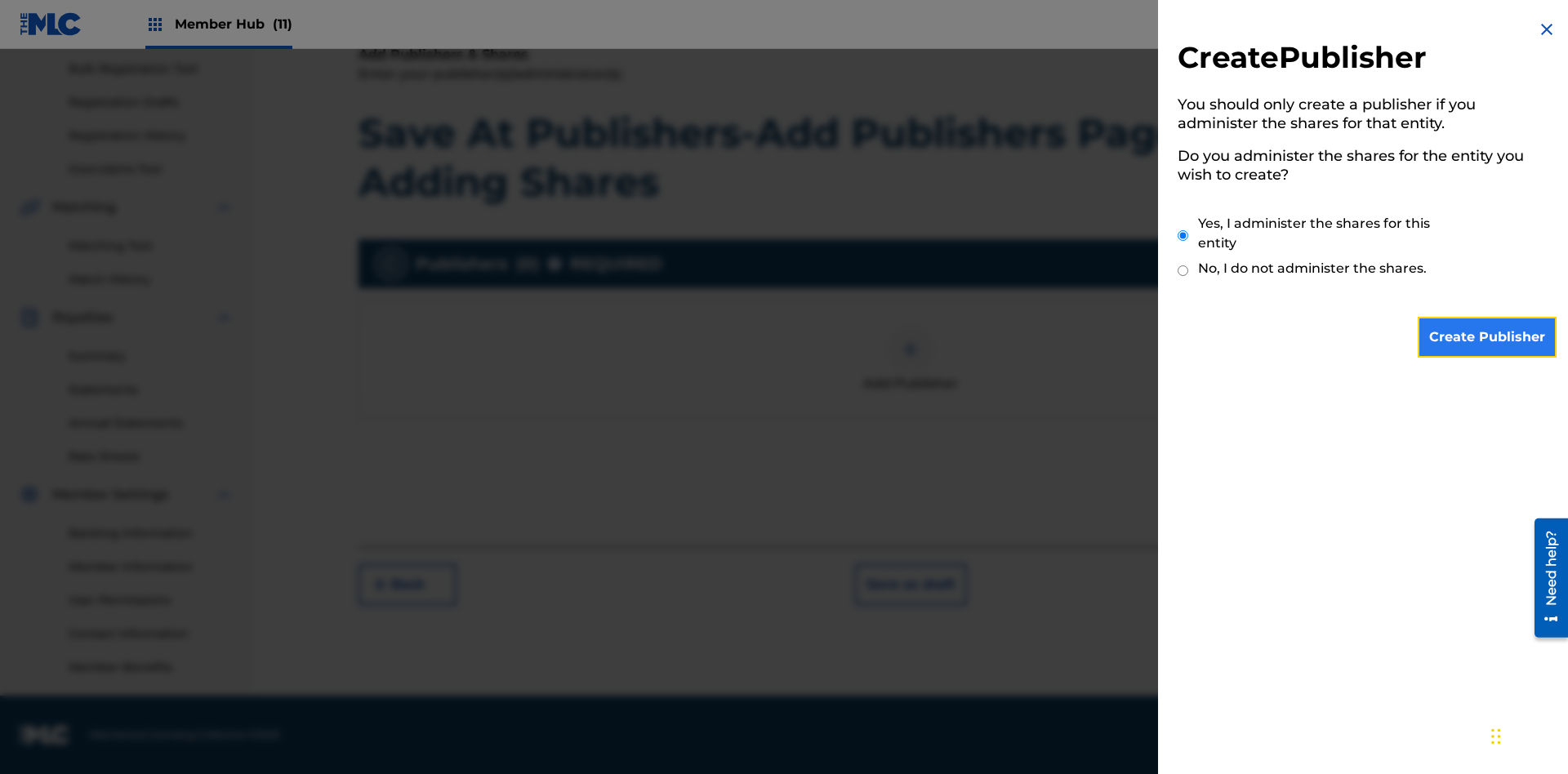
click at [1488, 337] on input "Create Publisher" at bounding box center [1487, 337] width 139 height 41
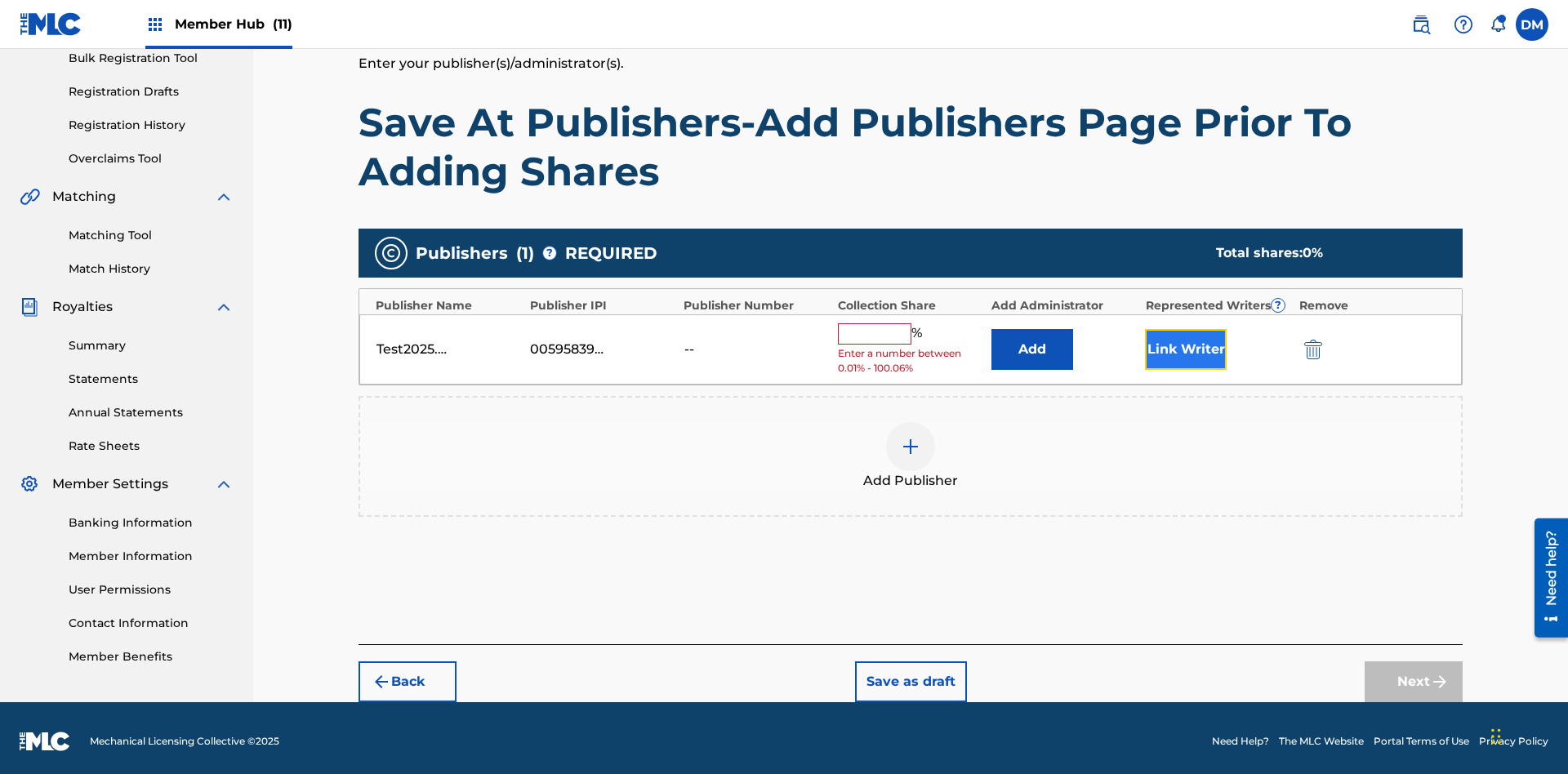
click at [1186, 342] on button "Link Writer" at bounding box center [1186, 350] width 82 height 41
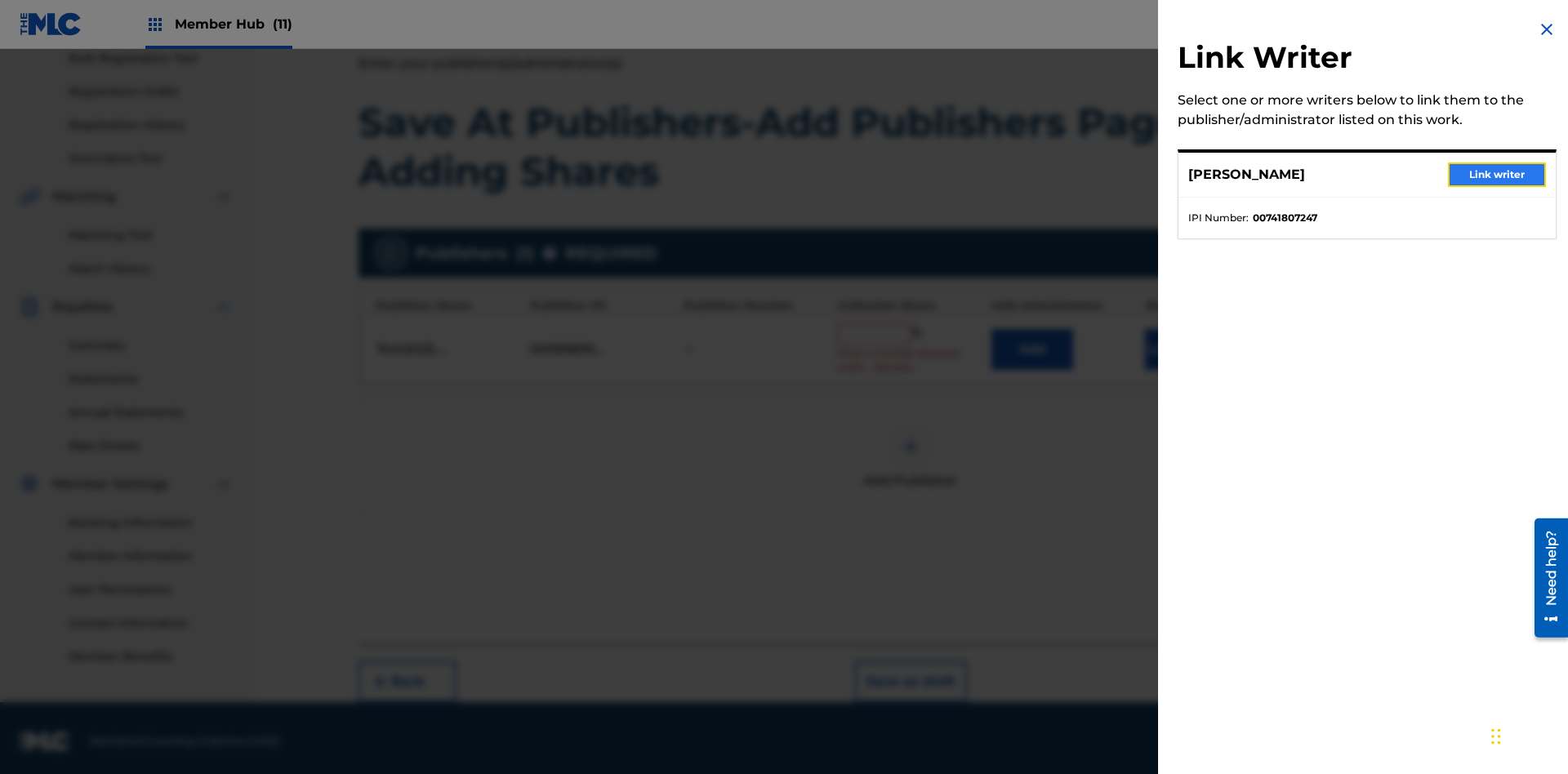
click at [1497, 175] on button "Link writer" at bounding box center [1497, 175] width 98 height 25
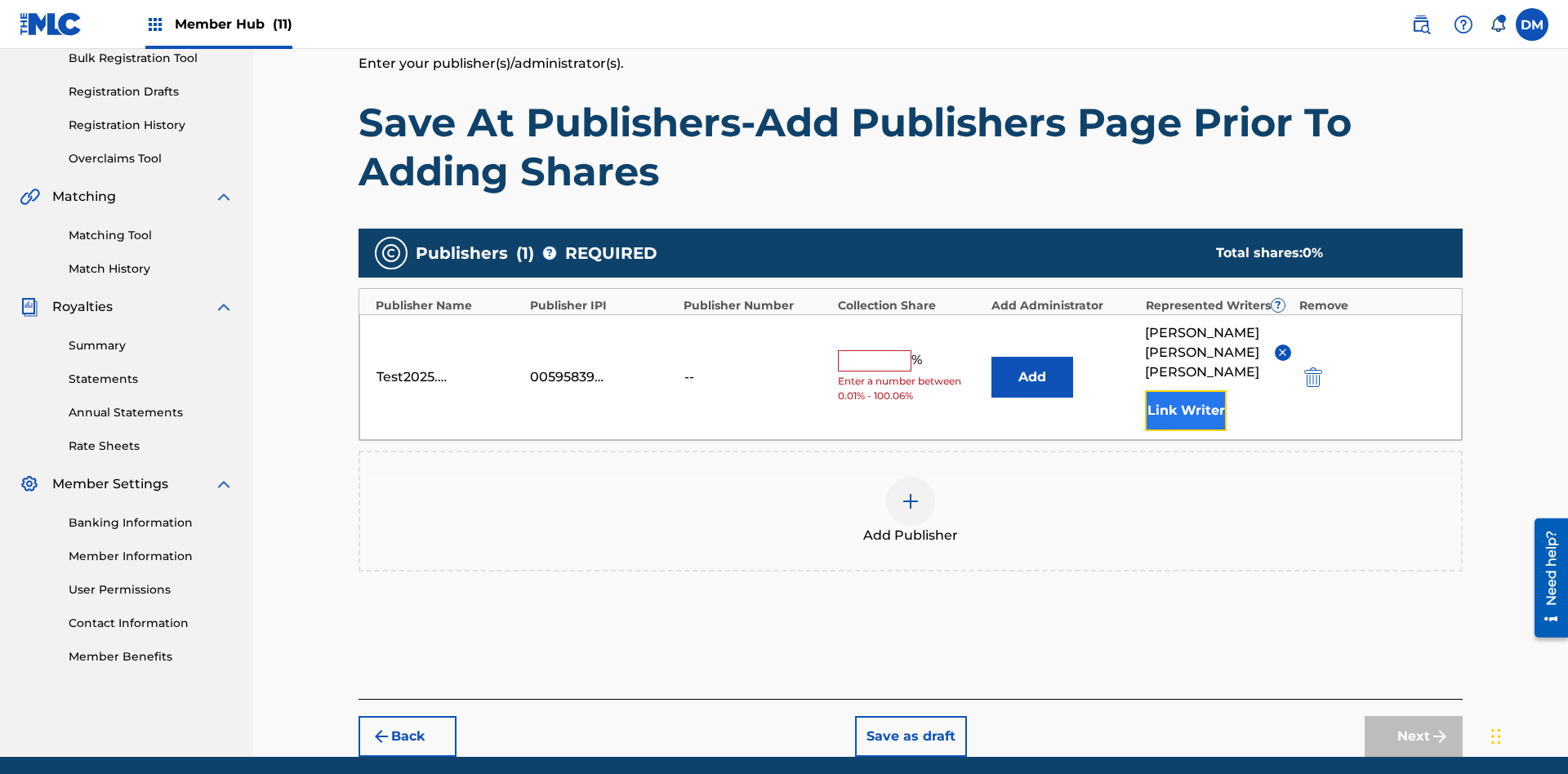
click at [1186, 390] on button "Link Writer" at bounding box center [1186, 410] width 82 height 41
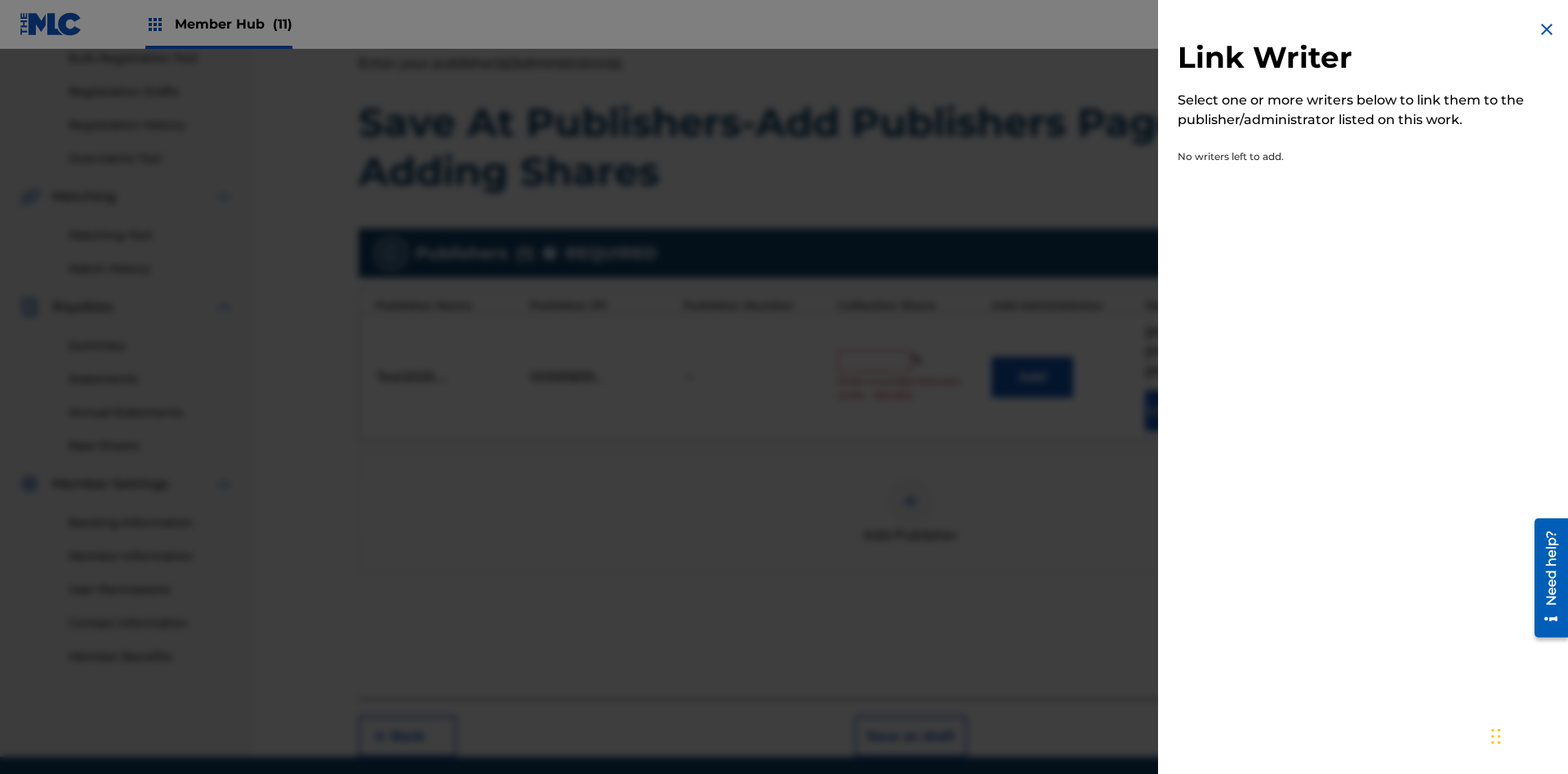
click at [1547, 30] on img at bounding box center [1547, 29] width 19 height 19
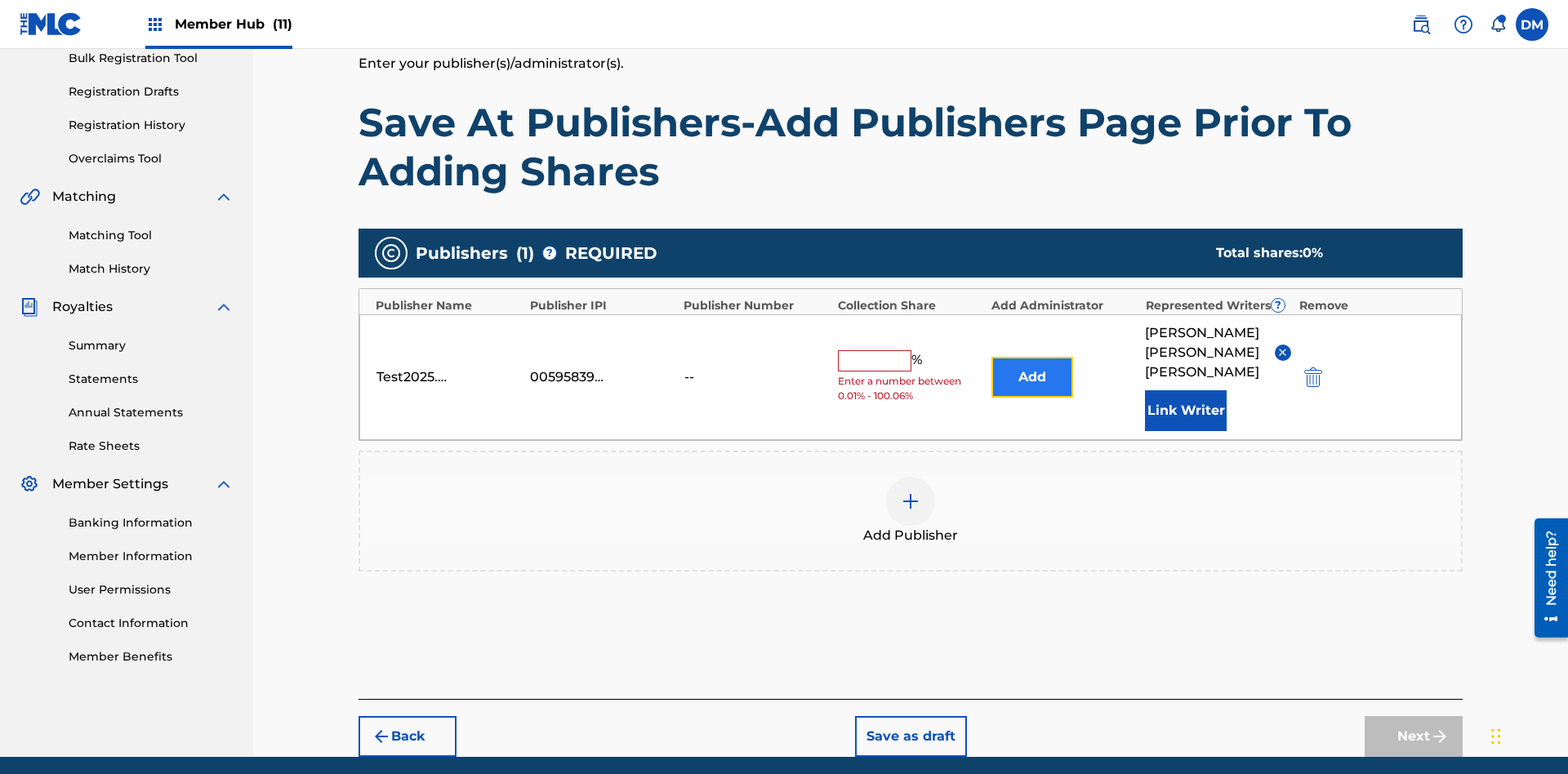
click at [1032, 356] on button "Add" at bounding box center [1032, 376] width 82 height 41
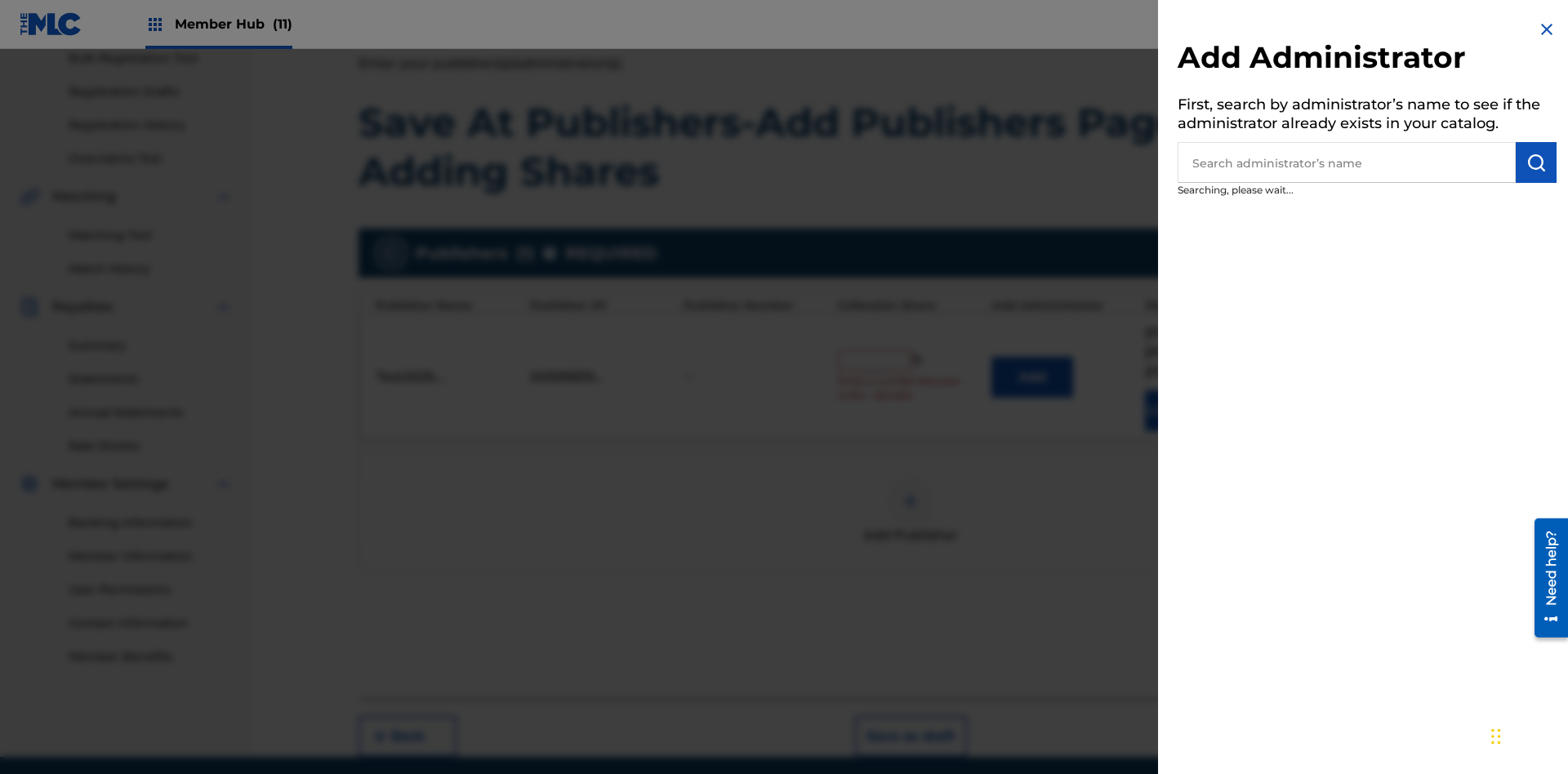
click at [1347, 162] on input "text" at bounding box center [1347, 162] width 338 height 41
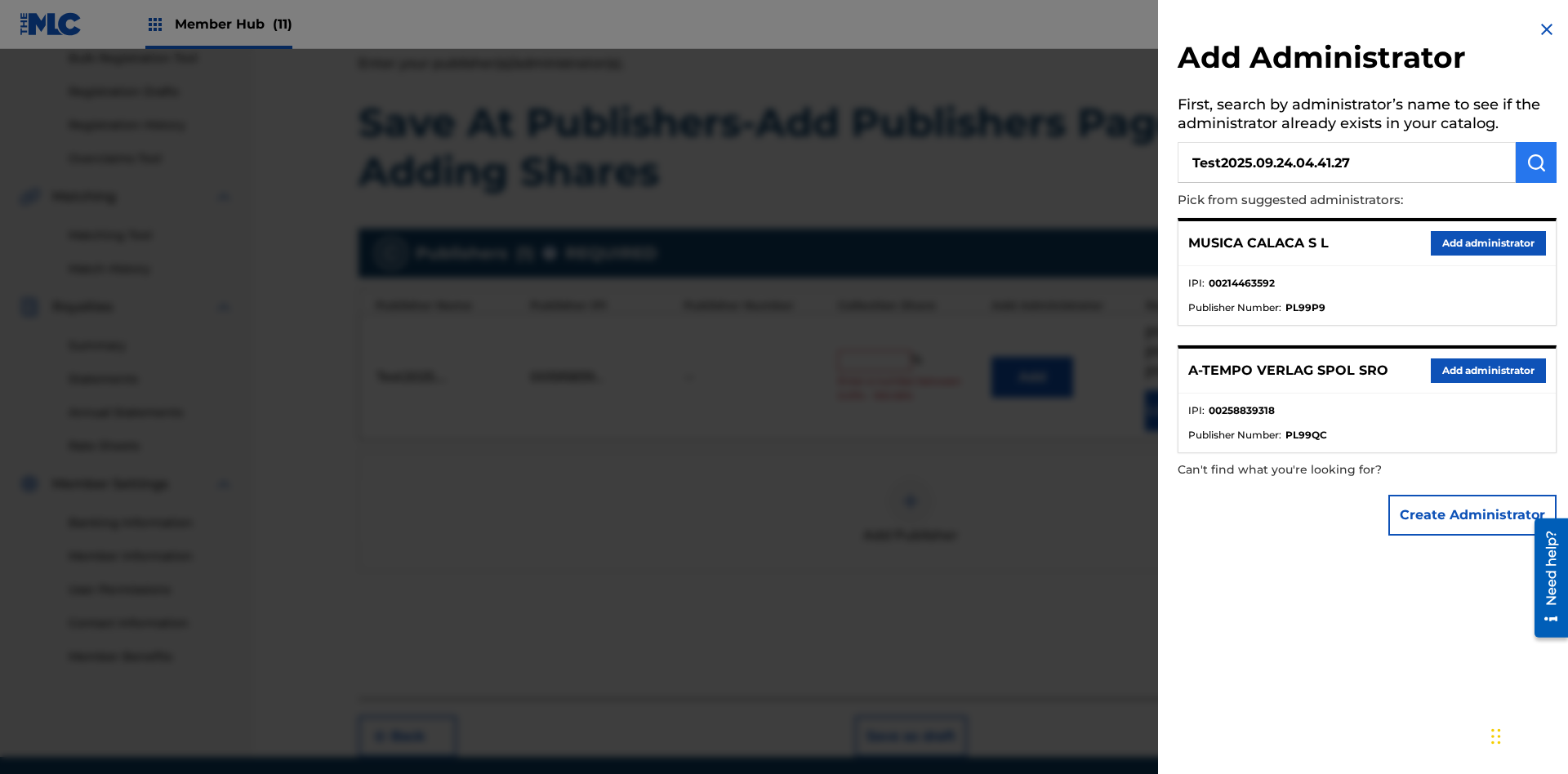
type input "Test2025.09.24.04.41.27"
click at [1536, 162] on img "submit" at bounding box center [1536, 162] width 19 height 19
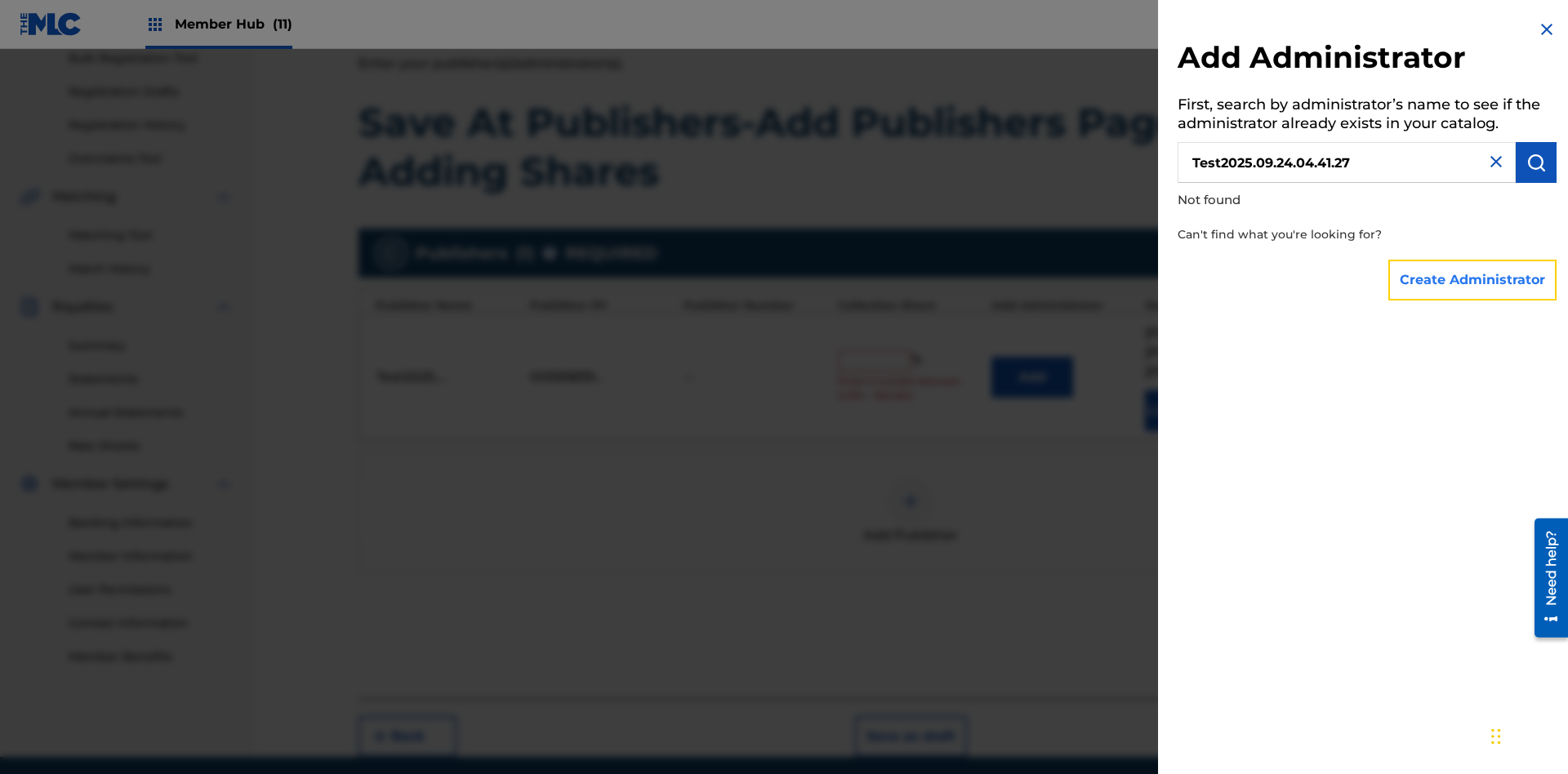
click at [1473, 279] on button "Create Administrator" at bounding box center [1472, 279] width 168 height 41
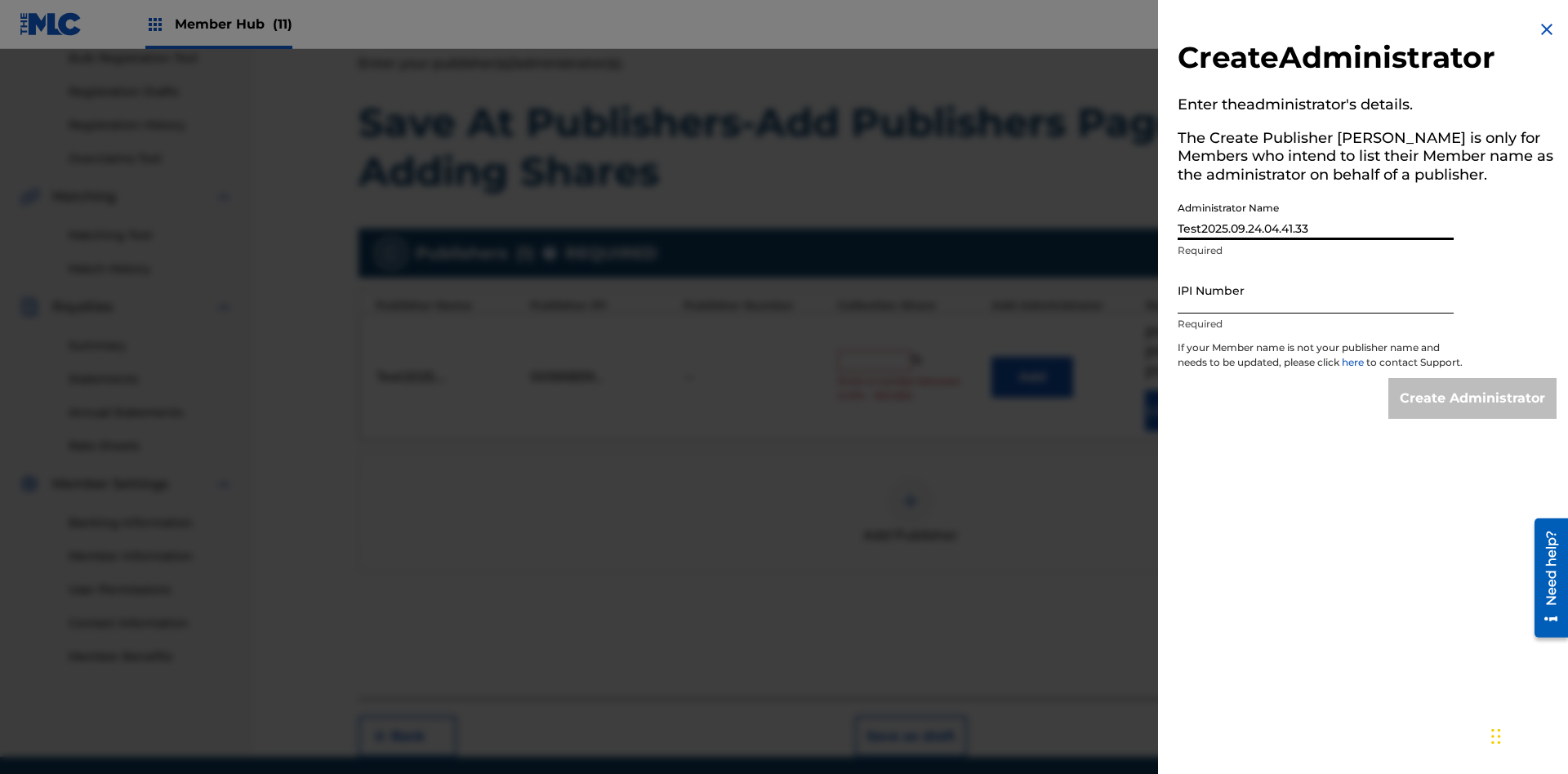
click at [1315, 290] on input "IPI Number" at bounding box center [1315, 290] width 276 height 46
click at [1473, 413] on input "Create Administrator" at bounding box center [1472, 399] width 168 height 41
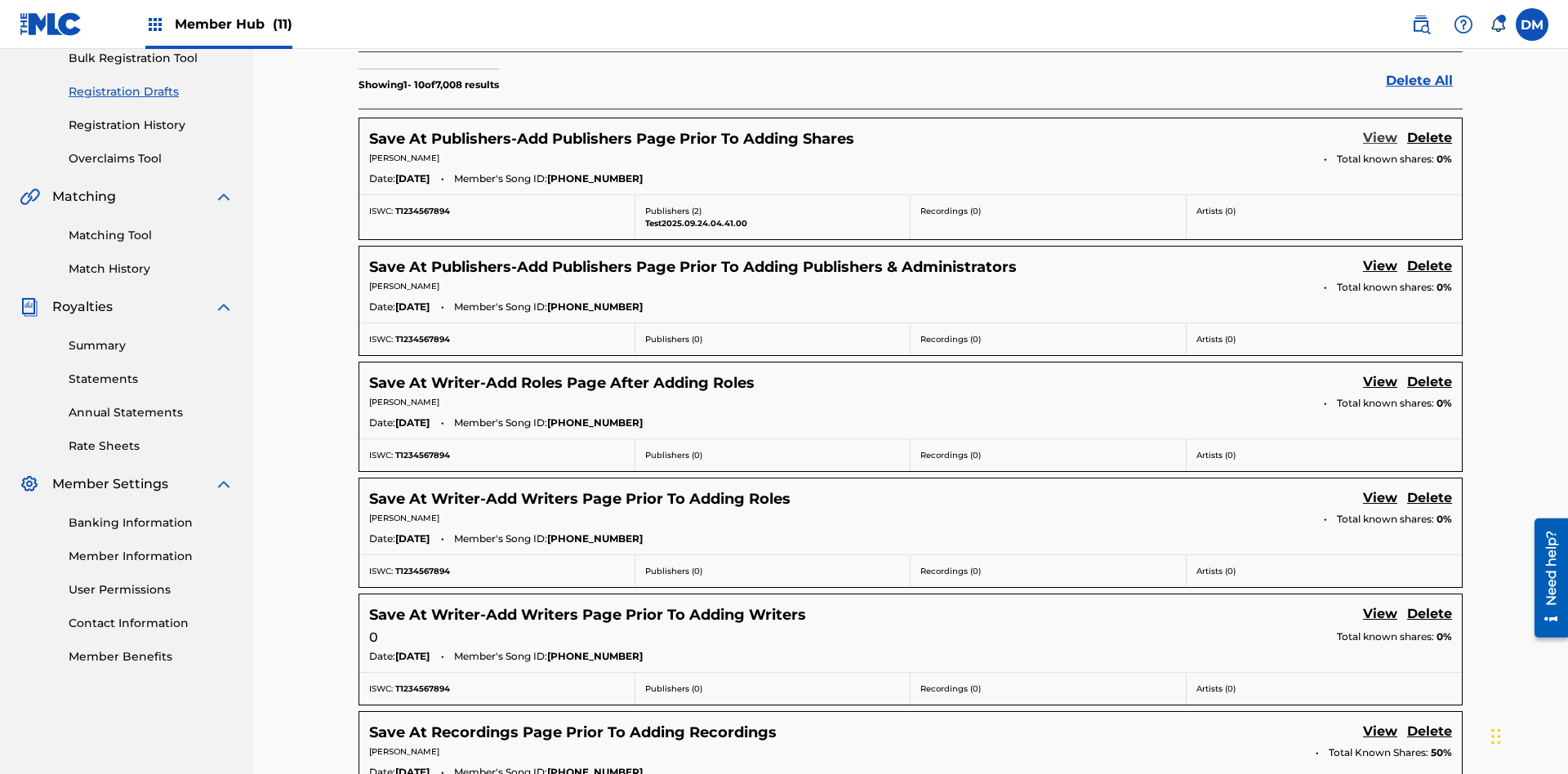
click at [1381, 128] on link "View" at bounding box center [1381, 138] width 35 height 22
